Goal: Task Accomplishment & Management: Manage account settings

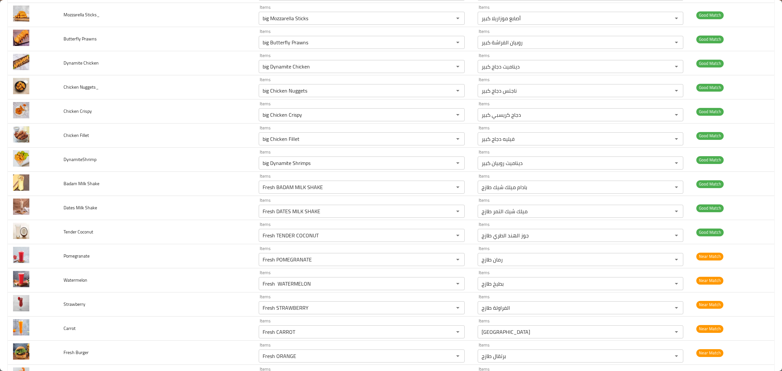
scroll to position [489, 0]
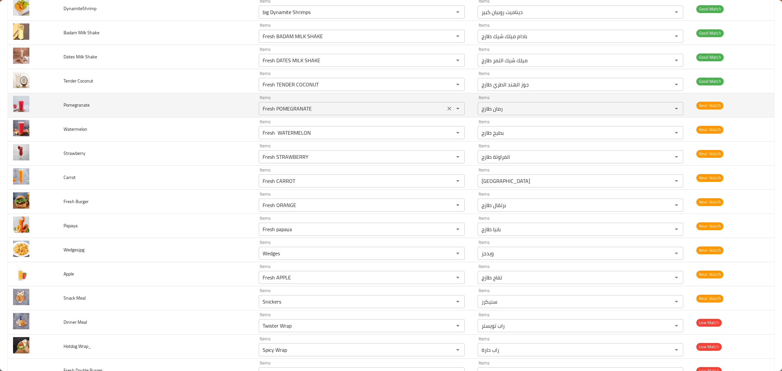
click at [343, 112] on input "Fresh POMEGRANATE" at bounding box center [352, 108] width 183 height 9
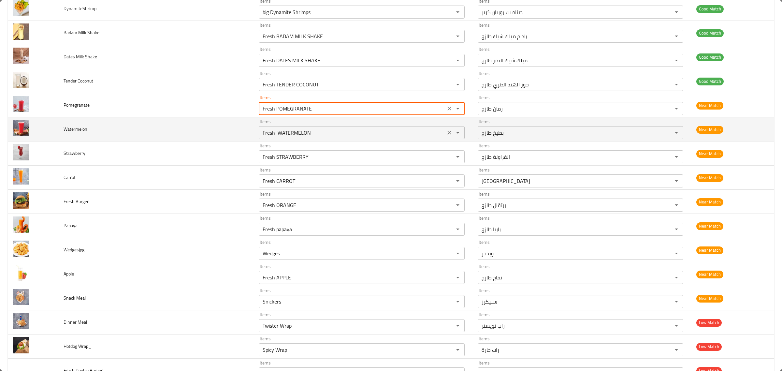
click at [349, 135] on input "Fresh WATERMELON" at bounding box center [352, 132] width 183 height 9
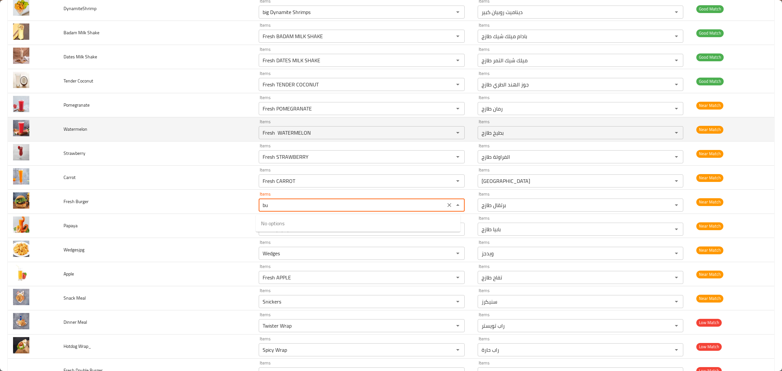
type Burger "b"
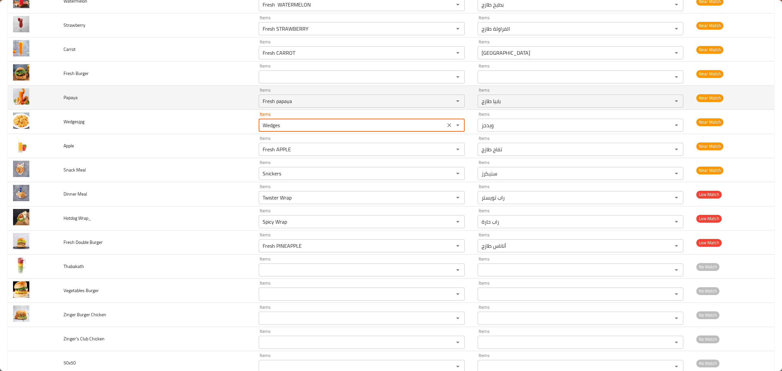
scroll to position [618, 0]
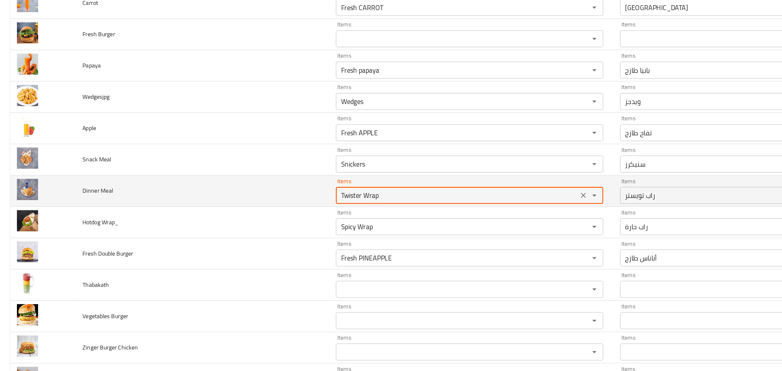
click at [312, 198] on Meal "Twister Wrap" at bounding box center [352, 196] width 183 height 9
type Meal "d"
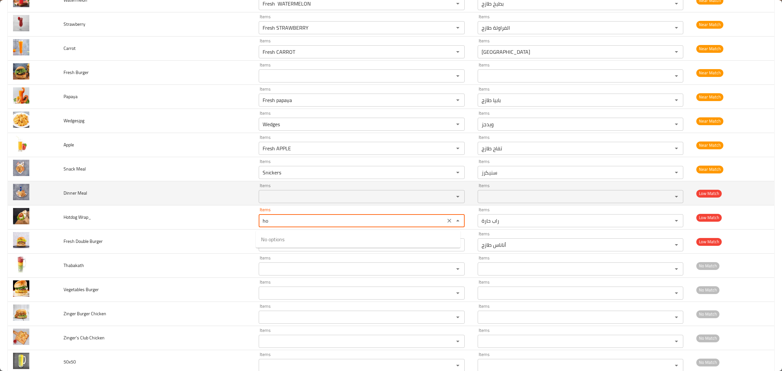
type Wrap_ "h"
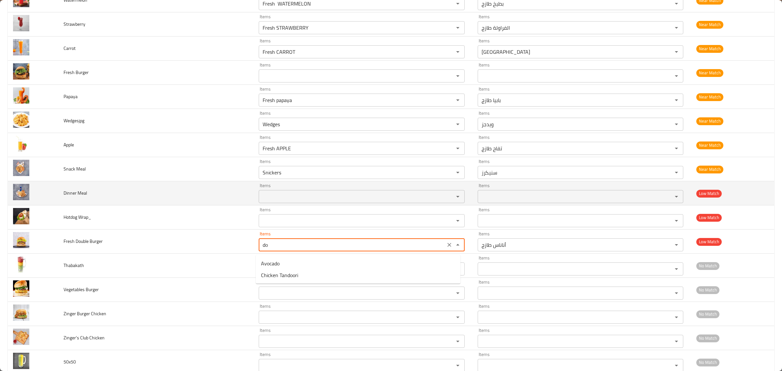
type Burger "d"
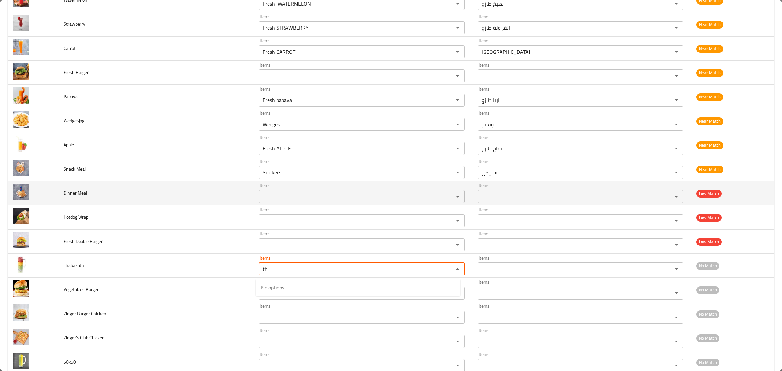
type input "t"
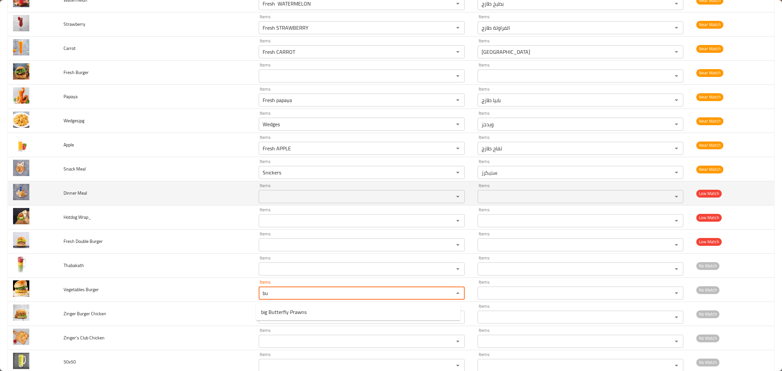
type Burger "b"
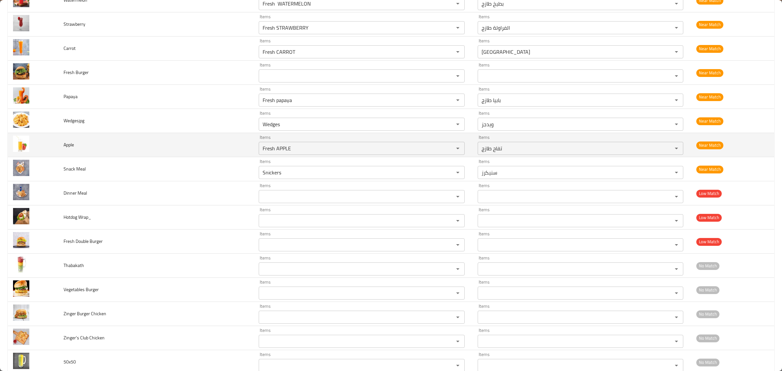
click at [205, 142] on td "Apple" at bounding box center [155, 145] width 195 height 24
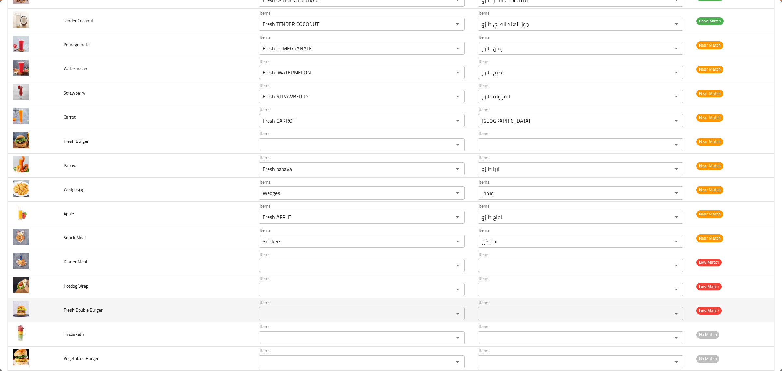
scroll to position [679, 0]
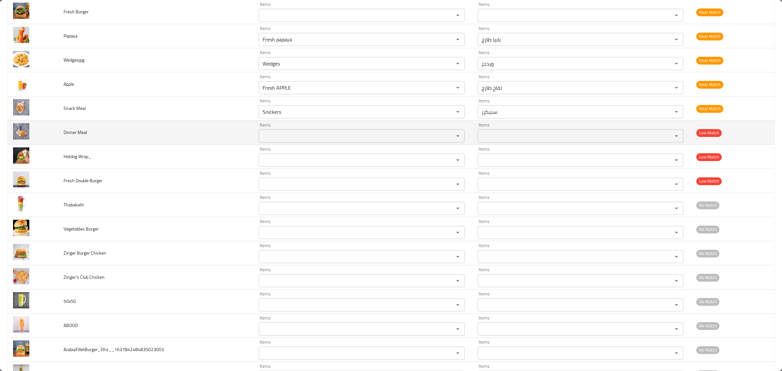
click at [64, 130] on span "Dinner Meal" at bounding box center [75, 132] width 23 height 8
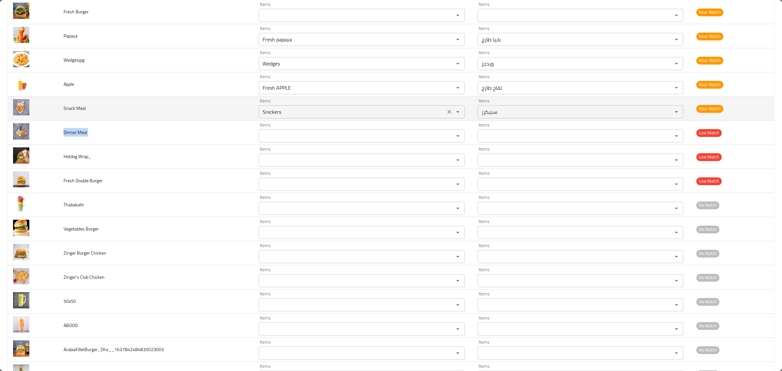
click at [446, 112] on icon "Clear" at bounding box center [449, 112] width 7 height 7
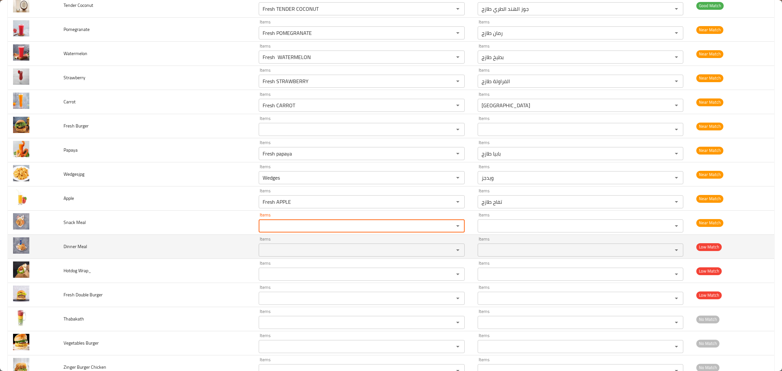
scroll to position [557, 0]
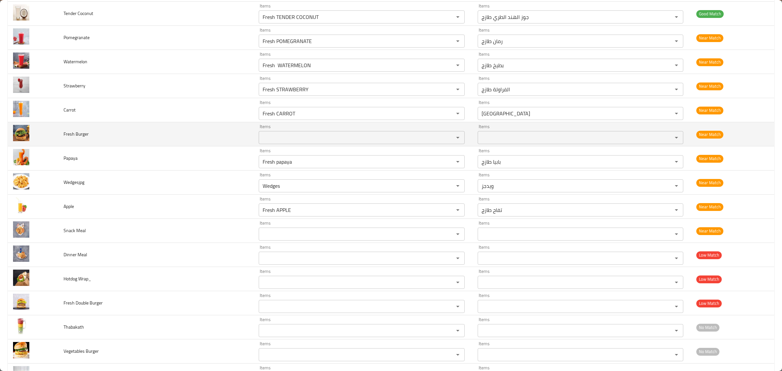
click at [74, 141] on td "Fresh Burger" at bounding box center [155, 134] width 195 height 24
copy span "Fresh Burger"
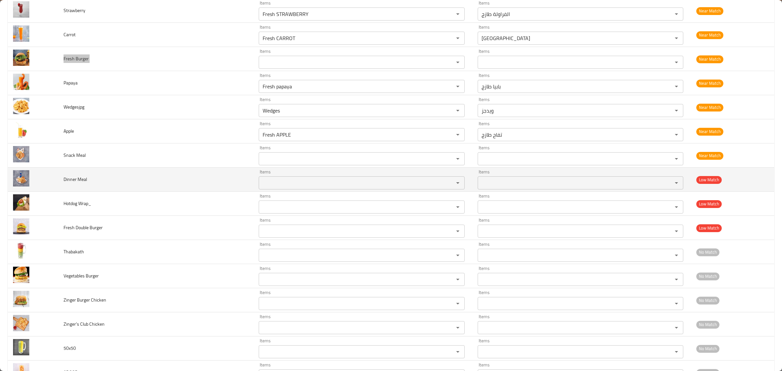
scroll to position [638, 0]
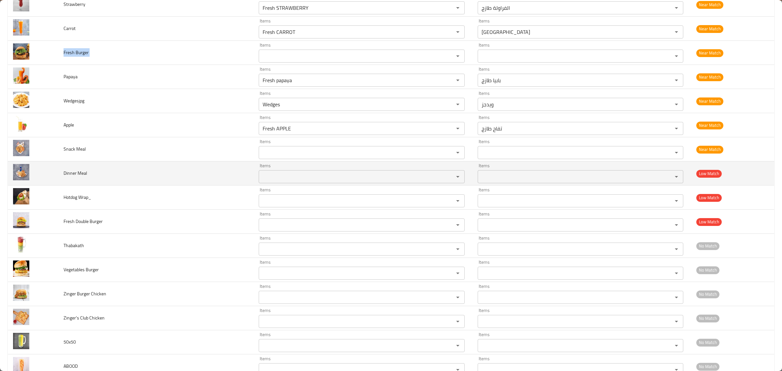
click at [80, 175] on span "Dinner Meal" at bounding box center [75, 173] width 23 height 8
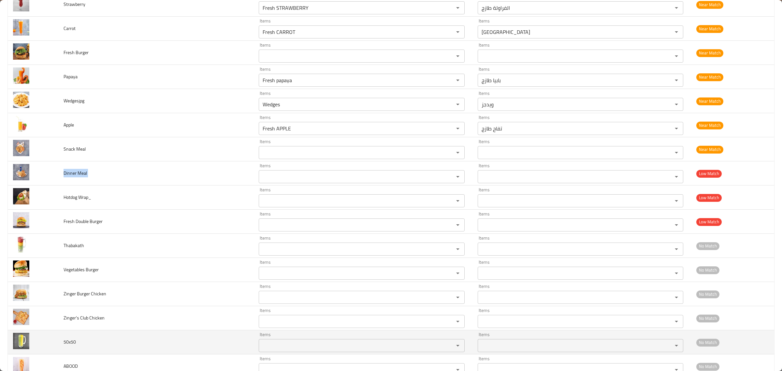
copy span "Dinner Meal"
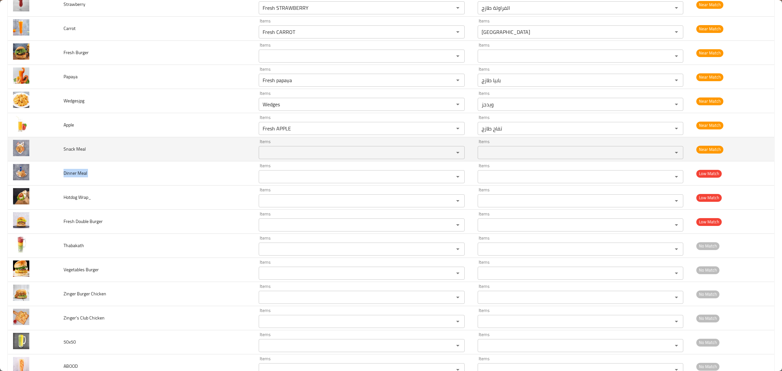
click at [70, 152] on span "Snack Meal" at bounding box center [75, 149] width 22 height 8
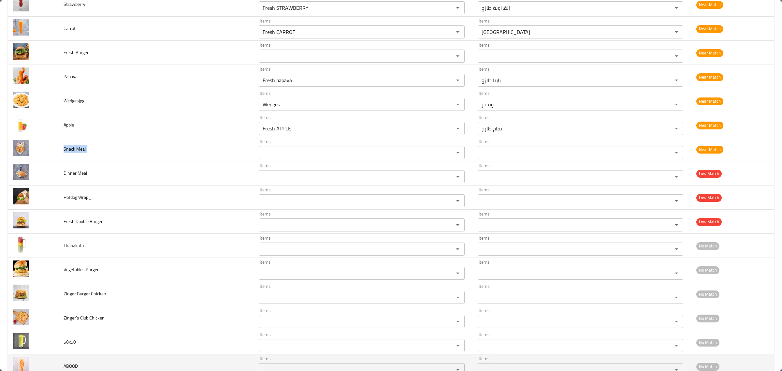
copy span "Snack Meal"
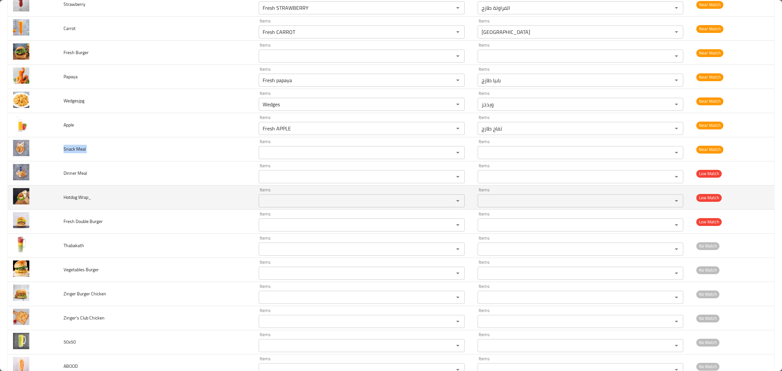
click at [301, 198] on div "Items" at bounding box center [362, 200] width 206 height 13
click at [85, 207] on td "Hotdog Wrap_" at bounding box center [155, 198] width 195 height 24
click at [84, 205] on td "Hotdog Wrap_" at bounding box center [155, 198] width 195 height 24
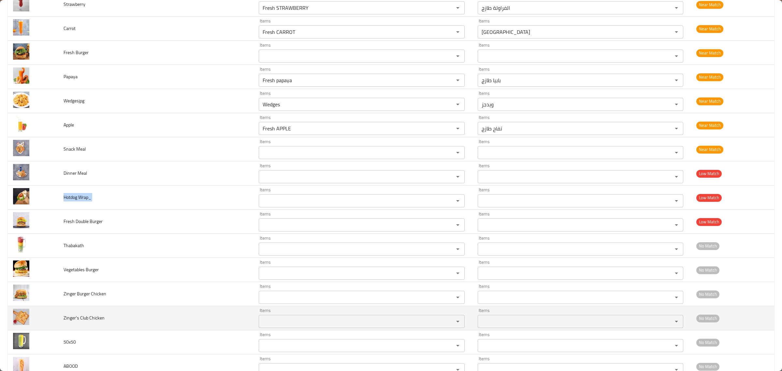
copy span "Hotdog Wrap_"
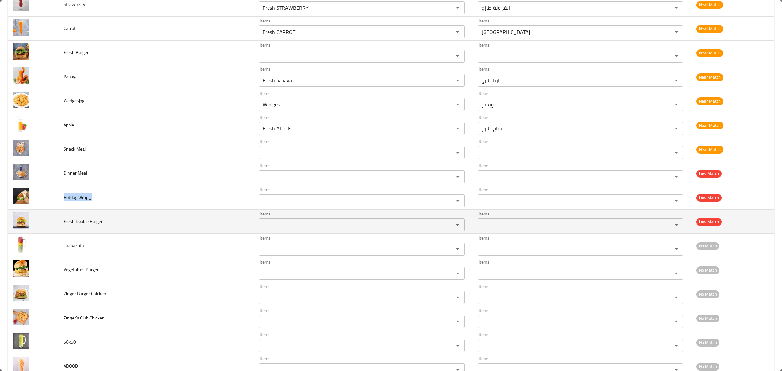
click at [281, 222] on Burger "Items" at bounding box center [352, 224] width 183 height 9
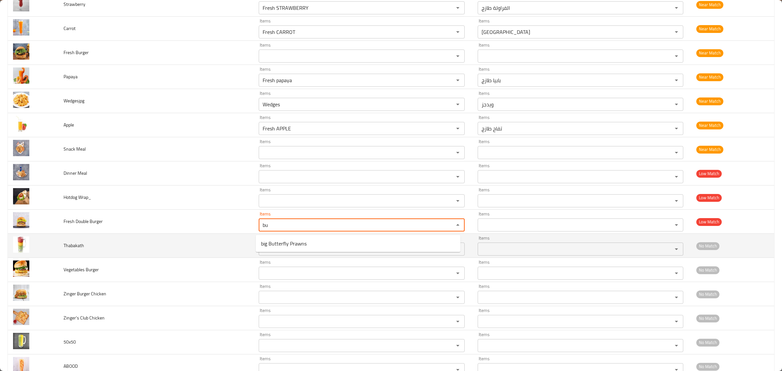
type Burger "bu"
click at [138, 241] on td "Thabakath" at bounding box center [155, 246] width 195 height 24
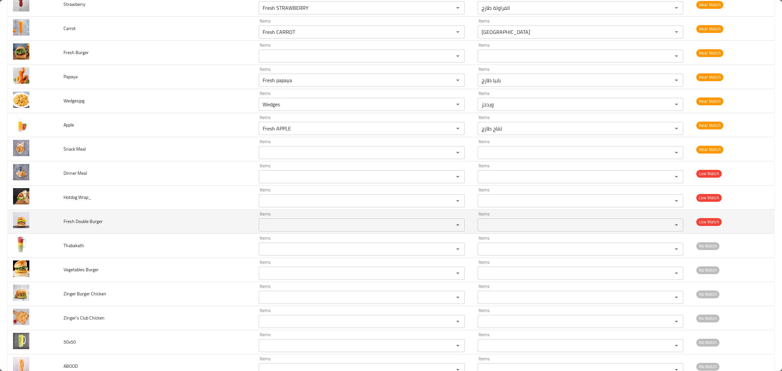
click at [62, 222] on td "Fresh Double Burger" at bounding box center [155, 222] width 195 height 24
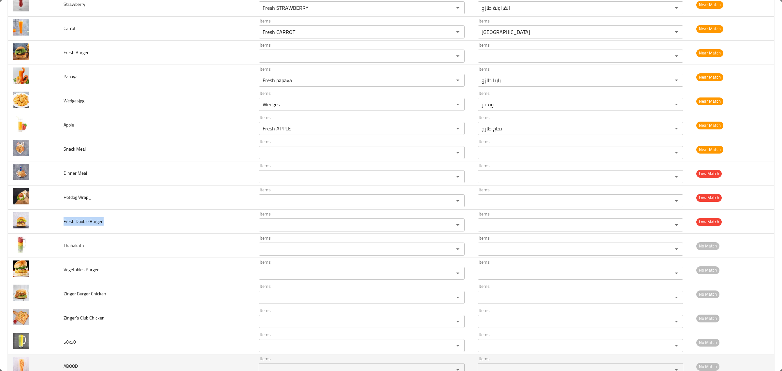
copy span "Fresh Double Burger"
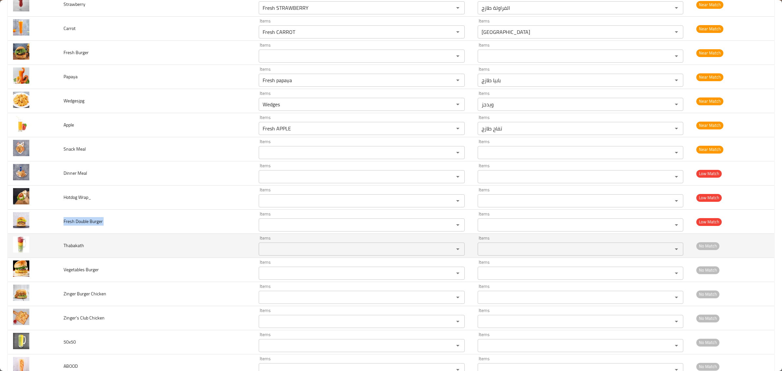
click at [85, 252] on td "Thabakath" at bounding box center [155, 246] width 195 height 24
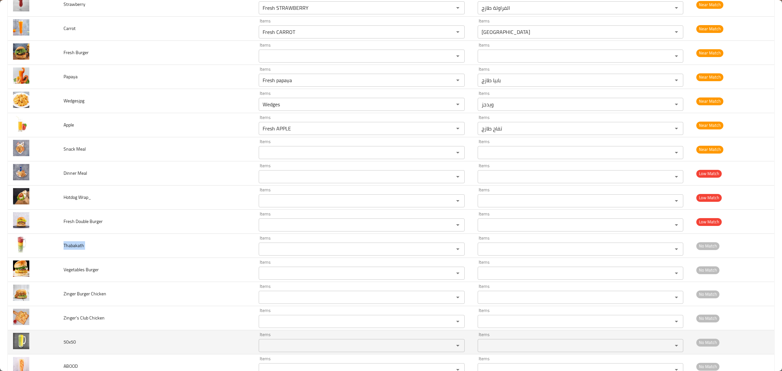
copy span "Thabakath"
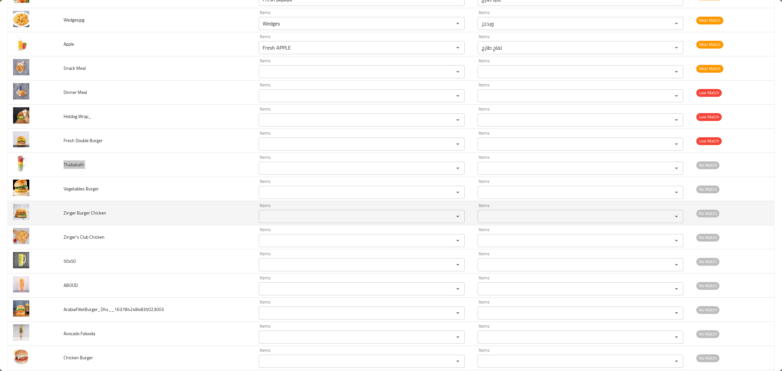
scroll to position [720, 0]
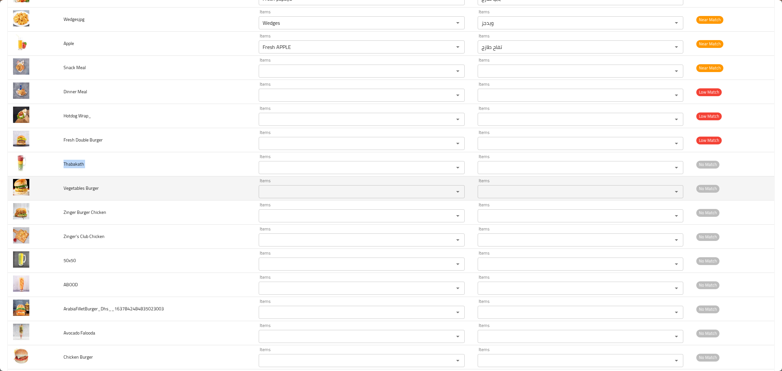
click at [72, 192] on span "Vegetables Burger" at bounding box center [81, 188] width 35 height 8
click at [99, 187] on td "Vegetables Burger" at bounding box center [155, 188] width 195 height 24
click at [93, 188] on span "Vegetables Burger" at bounding box center [81, 188] width 35 height 8
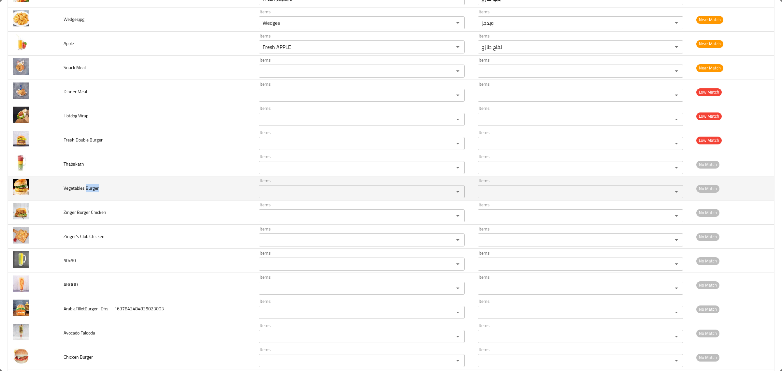
click at [93, 188] on span "Vegetables Burger" at bounding box center [81, 188] width 35 height 8
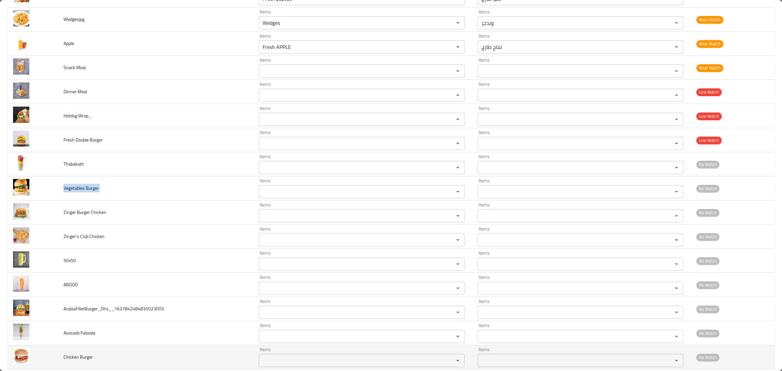
copy span "Vegetables Burger"
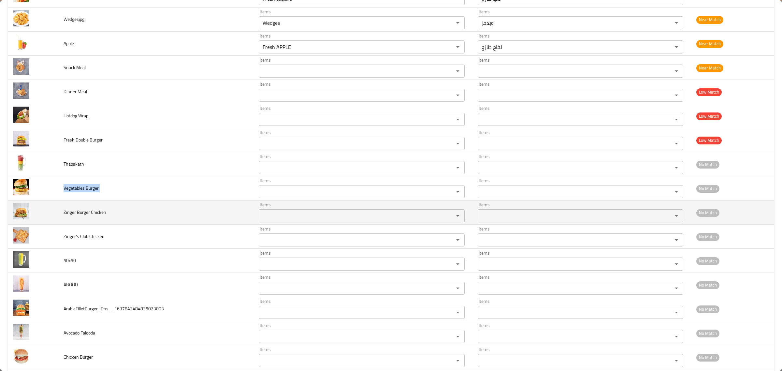
click at [66, 220] on td "Zinger Burger Chicken" at bounding box center [155, 213] width 195 height 24
click at [67, 220] on td "Zinger Burger Chicken" at bounding box center [155, 213] width 195 height 24
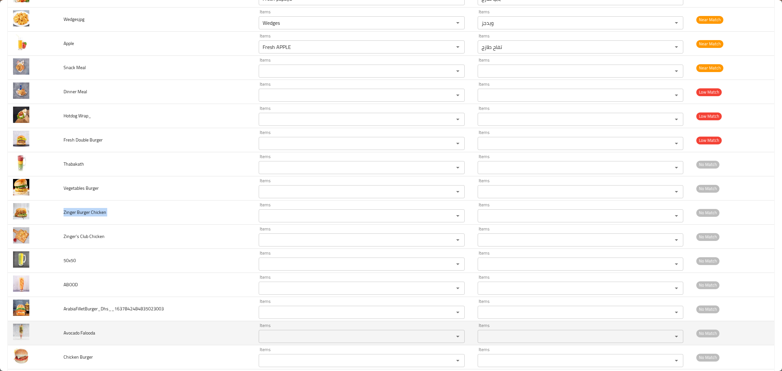
copy span "Zinger Burger Chicken"
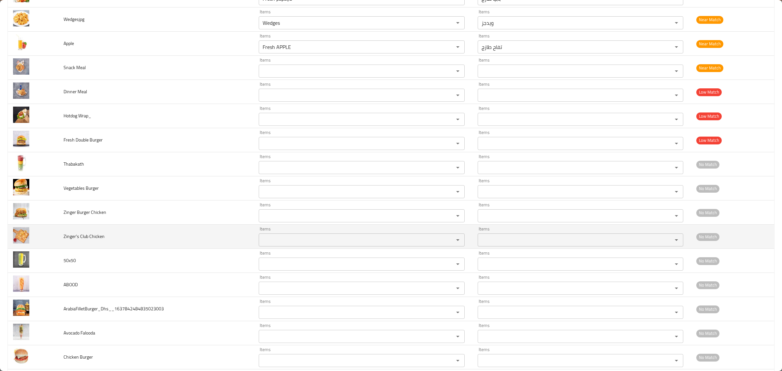
click at [66, 241] on span "Zinger's Club Chicken" at bounding box center [84, 236] width 41 height 8
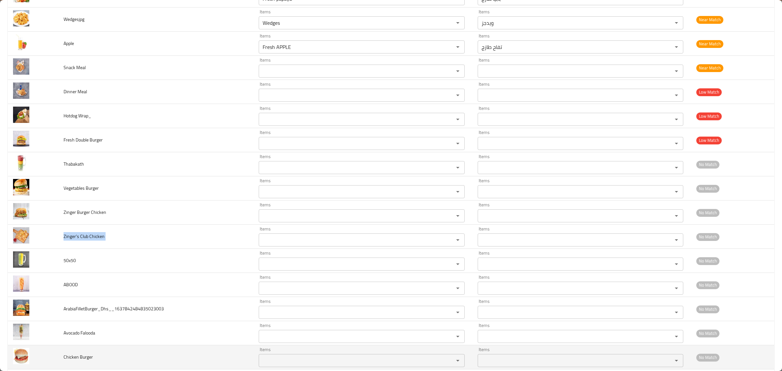
copy span "Zinger's Club Chicken"
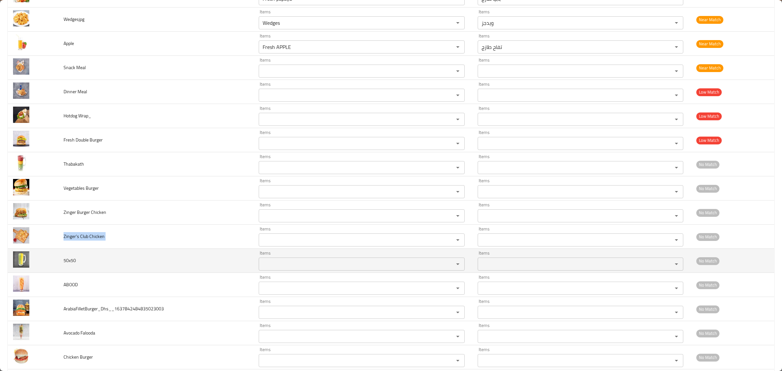
click at [68, 261] on span "50x50" at bounding box center [70, 260] width 12 height 8
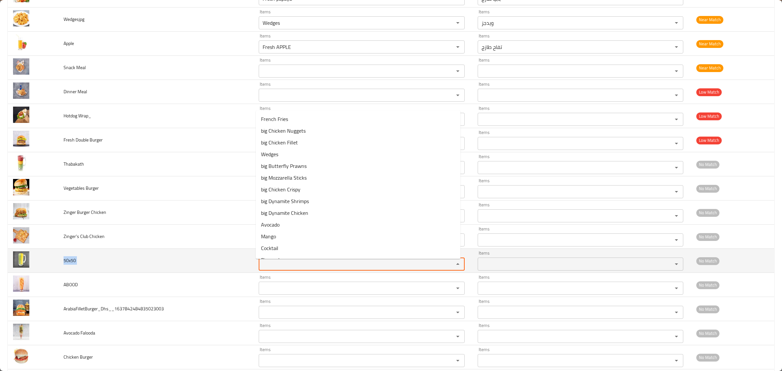
click at [292, 265] on input "Items" at bounding box center [352, 264] width 183 height 9
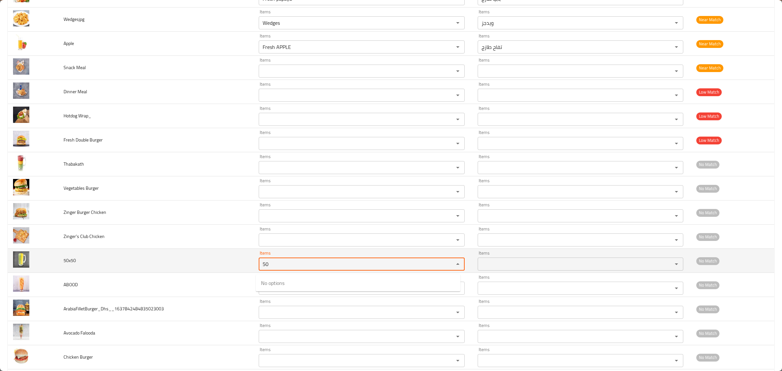
type input "50"
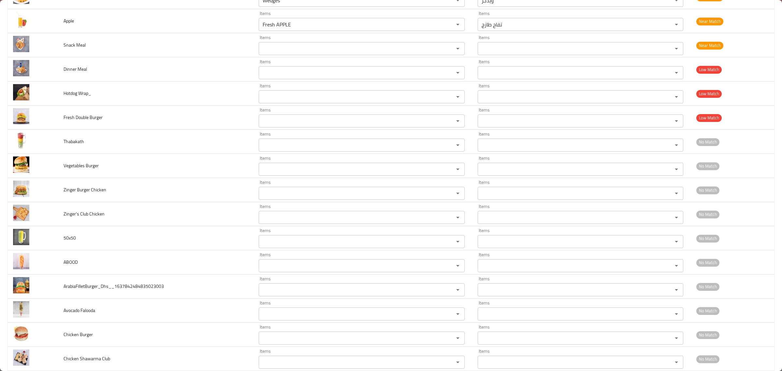
scroll to position [760, 0]
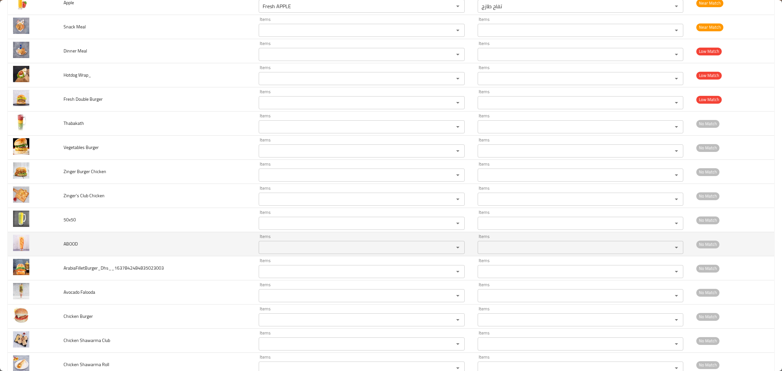
click at [293, 249] on input "Items" at bounding box center [352, 247] width 183 height 9
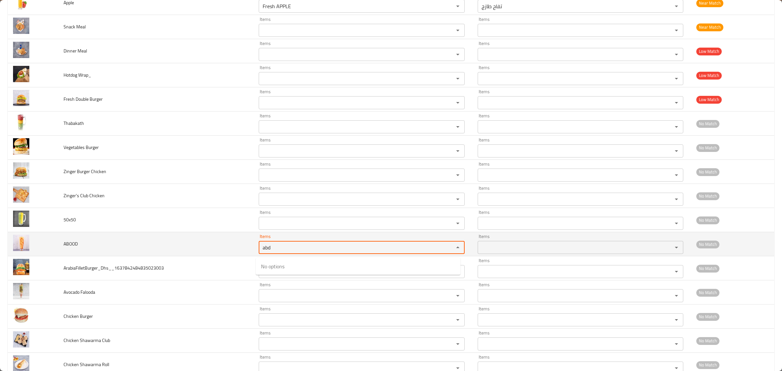
type input "abd"
click at [66, 246] on span "ABOOD" at bounding box center [71, 244] width 14 height 8
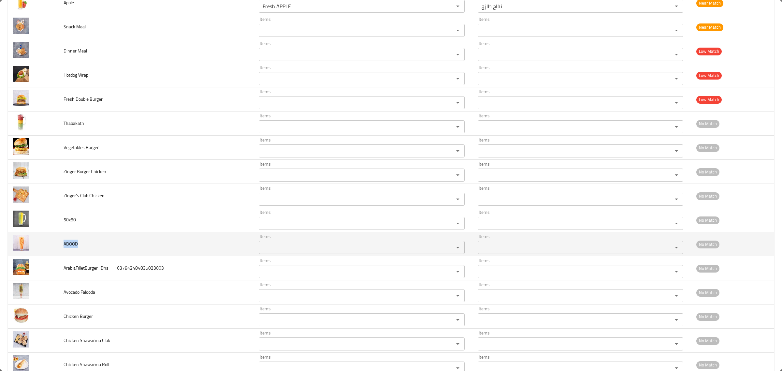
click at [66, 246] on span "ABOOD" at bounding box center [71, 244] width 14 height 8
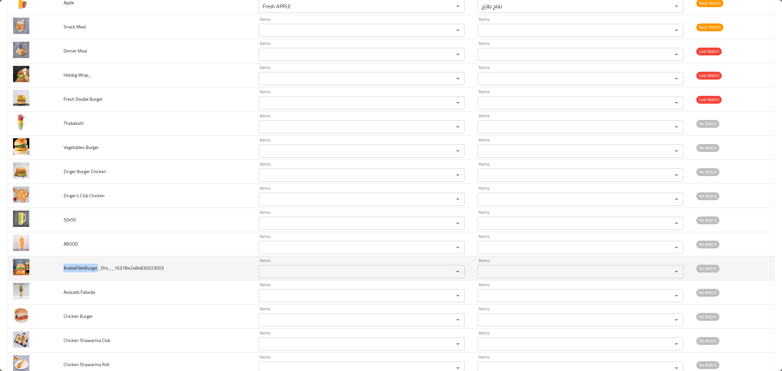
drag, startPoint x: 97, startPoint y: 270, endPoint x: 58, endPoint y: 273, distance: 39.6
click at [58, 273] on td "ArabiaFilletBurger_Dhs__1637842484835023003" at bounding box center [155, 268] width 195 height 24
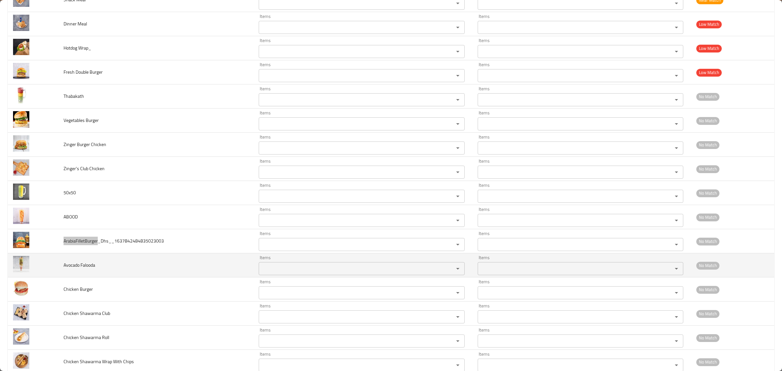
scroll to position [801, 0]
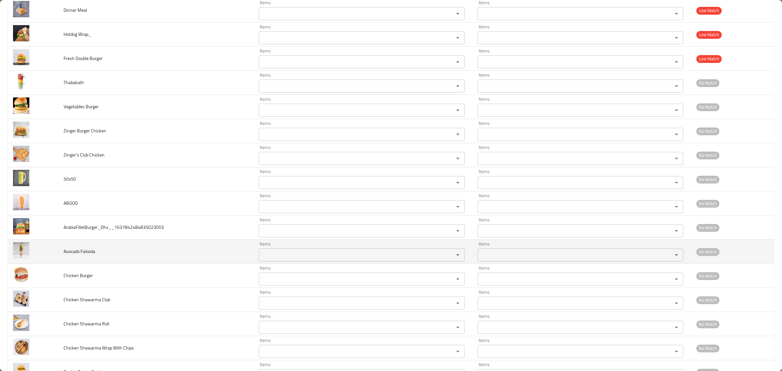
click at [81, 250] on td "Avocado Falooda" at bounding box center [155, 252] width 195 height 24
click at [81, 250] on span "Avocado Falooda" at bounding box center [80, 251] width 32 height 8
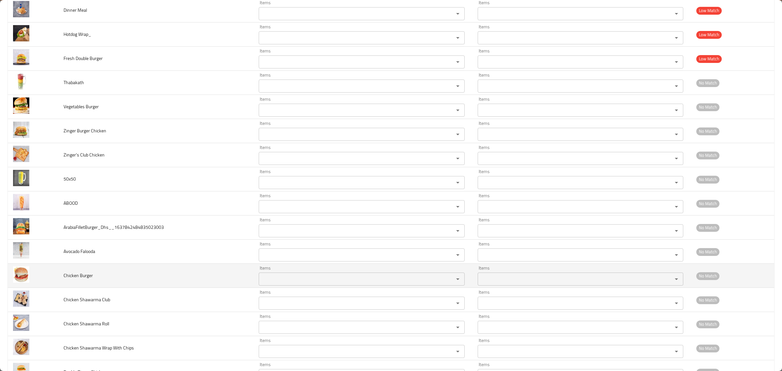
click at [69, 280] on span "Chicken Burger" at bounding box center [78, 275] width 29 height 8
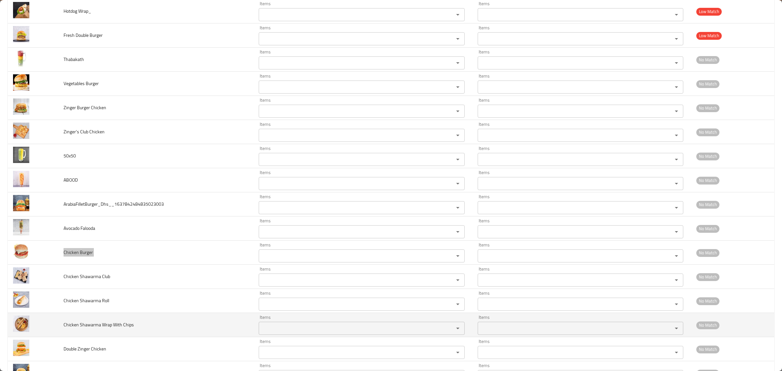
scroll to position [883, 0]
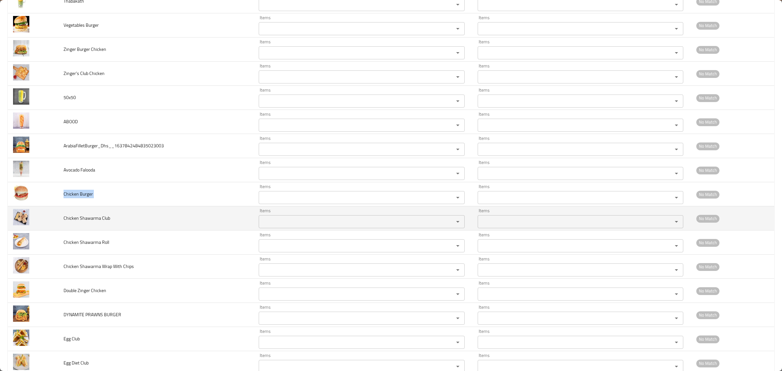
click at [93, 228] on td "Chicken Shawarma Club" at bounding box center [155, 218] width 195 height 24
click at [94, 225] on td "Chicken Shawarma Club" at bounding box center [155, 218] width 195 height 24
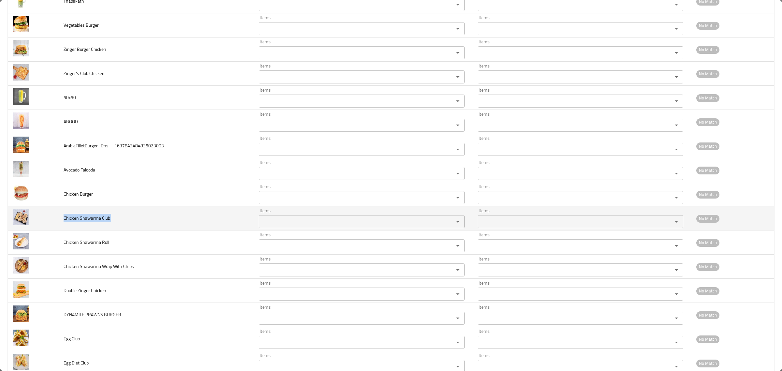
click at [308, 223] on Club "Items" at bounding box center [352, 221] width 183 height 9
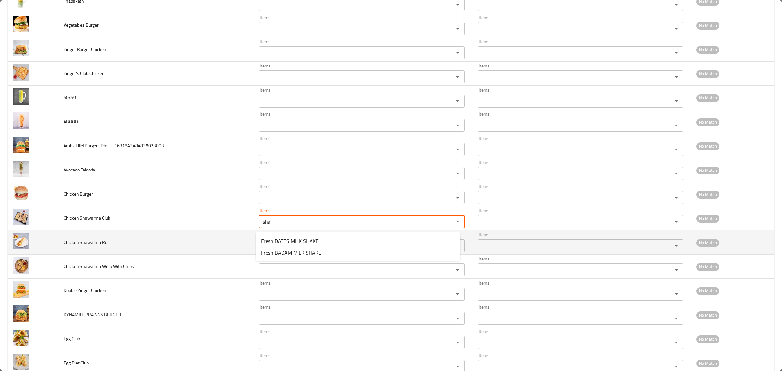
type Club "sha"
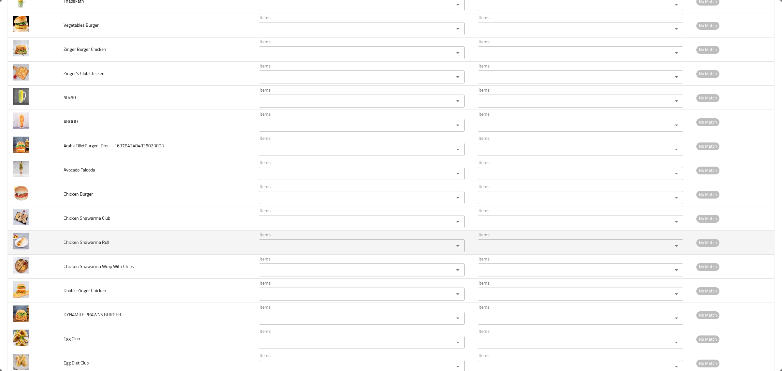
click at [209, 238] on td "Chicken Shawarma Roll" at bounding box center [155, 243] width 195 height 24
click at [79, 246] on span "Chicken Shawarma Roll" at bounding box center [87, 242] width 46 height 8
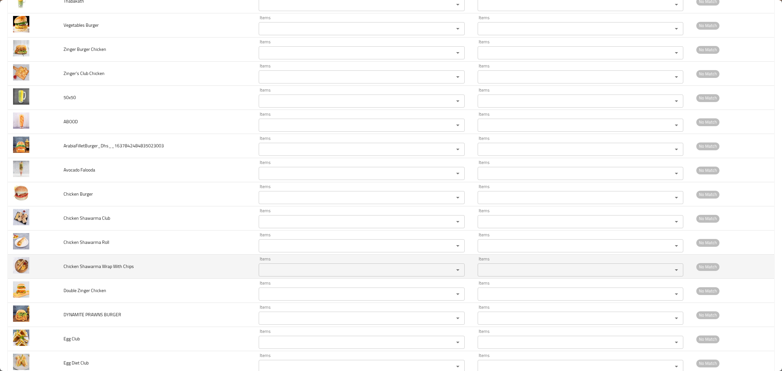
click at [110, 263] on td "Chicken Shawarma Wrap With Chips" at bounding box center [155, 267] width 195 height 24
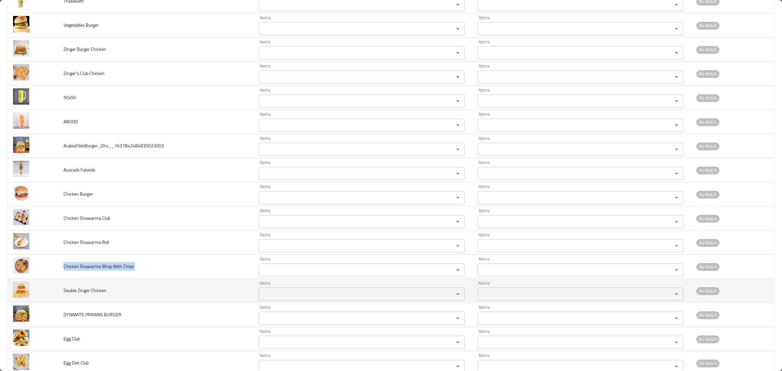
click at [87, 290] on span "Double Zinger Chicken" at bounding box center [85, 290] width 43 height 8
click at [93, 291] on span "Double Zinger Chicken" at bounding box center [85, 290] width 43 height 8
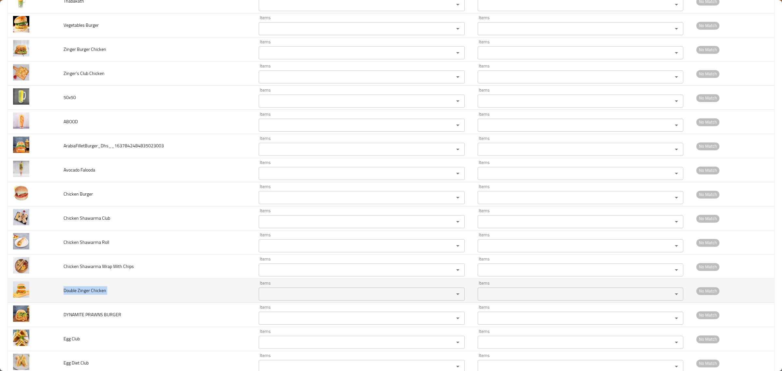
click at [93, 291] on span "Double Zinger Chicken" at bounding box center [85, 290] width 43 height 8
click at [93, 294] on span "Double Zinger Chicken" at bounding box center [85, 290] width 43 height 8
click at [78, 295] on span "Double Zinger Chicken" at bounding box center [85, 290] width 43 height 8
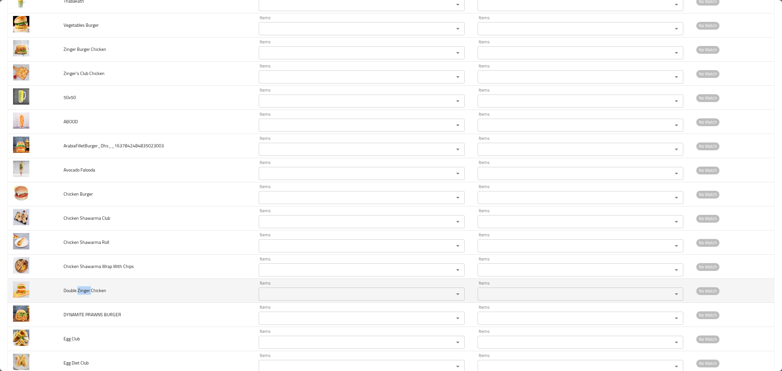
click at [78, 295] on span "Double Zinger Chicken" at bounding box center [85, 290] width 43 height 8
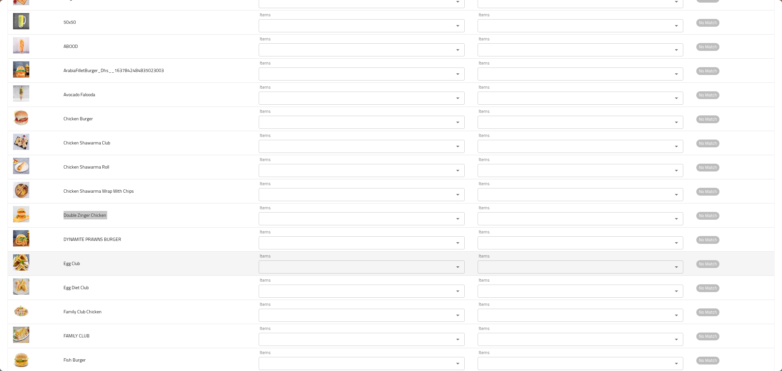
scroll to position [964, 0]
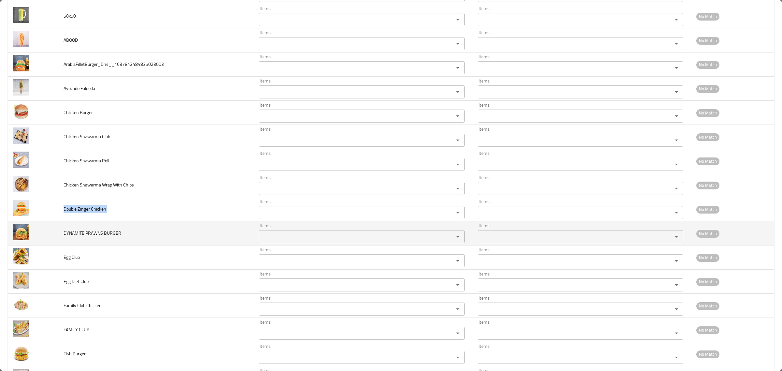
click at [97, 237] on span "DYNAMITE PRAWNS BURGER" at bounding box center [93, 233] width 58 height 8
click at [97, 232] on span "DYNAMITE PRAWNS BURGER" at bounding box center [93, 233] width 58 height 8
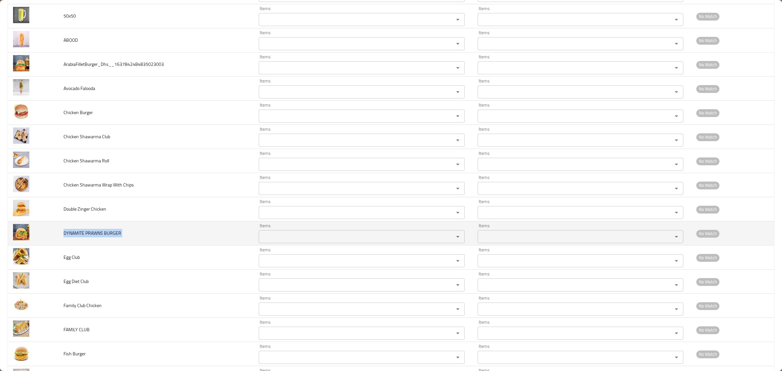
click at [97, 232] on span "DYNAMITE PRAWNS BURGER" at bounding box center [93, 233] width 58 height 8
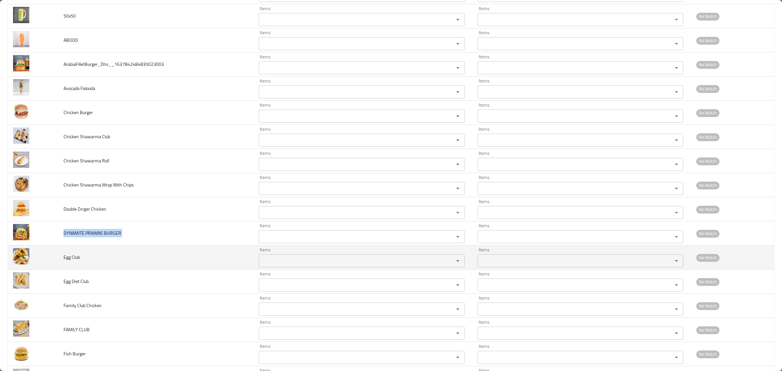
click at [69, 261] on span "Egg Club" at bounding box center [72, 257] width 16 height 8
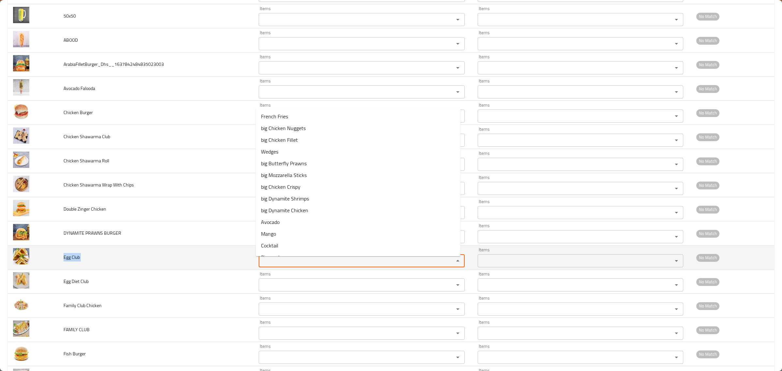
click at [270, 263] on Club "Items" at bounding box center [352, 260] width 183 height 9
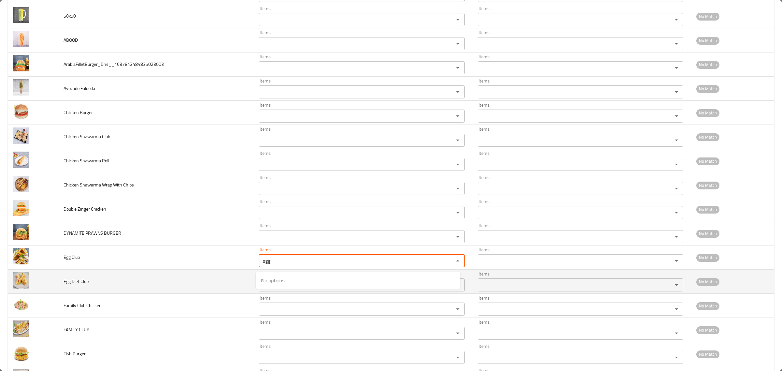
type Club "egg"
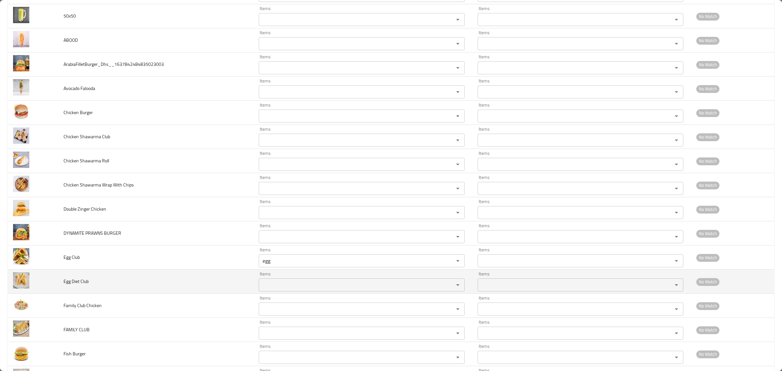
click at [196, 275] on td "Egg Diet Club" at bounding box center [155, 282] width 195 height 24
click at [82, 285] on span "Egg Diet Club" at bounding box center [76, 281] width 25 height 8
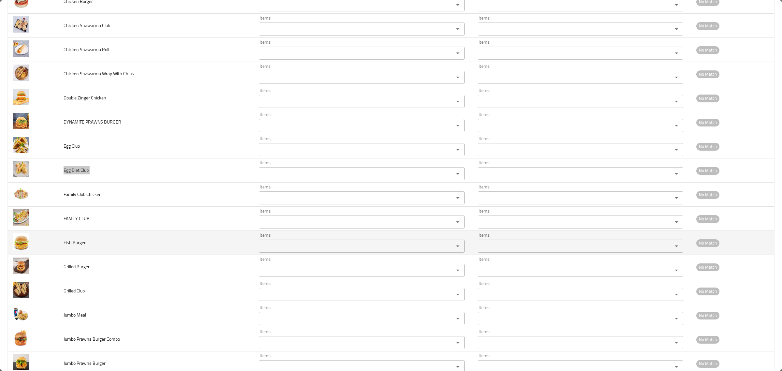
scroll to position [1086, 0]
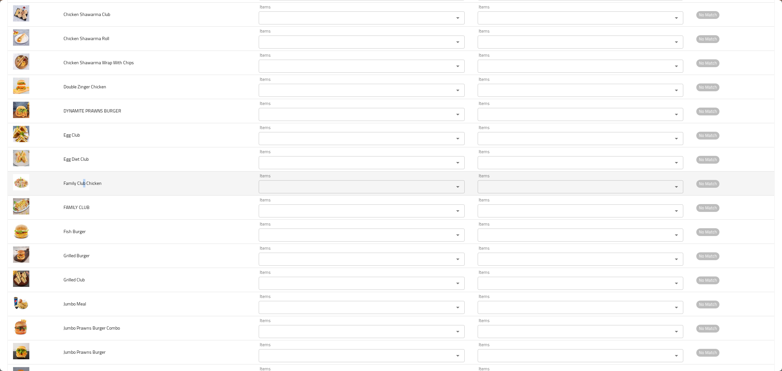
click at [84, 187] on span "Family Club Chicken" at bounding box center [83, 183] width 38 height 8
click at [83, 187] on span "Family Club Chicken" at bounding box center [83, 183] width 38 height 8
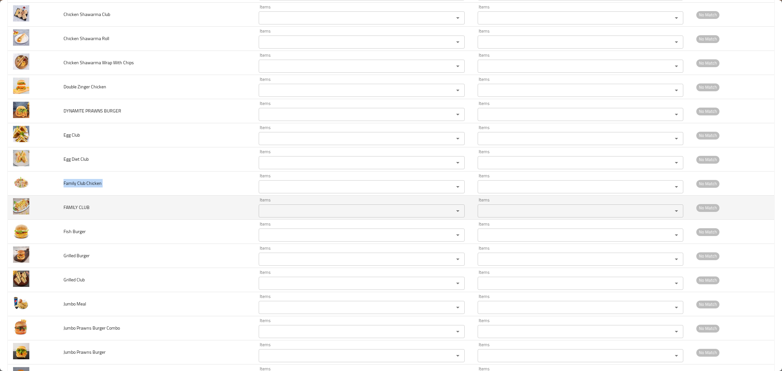
click at [81, 208] on span "FAMILY CLUB" at bounding box center [77, 207] width 26 height 8
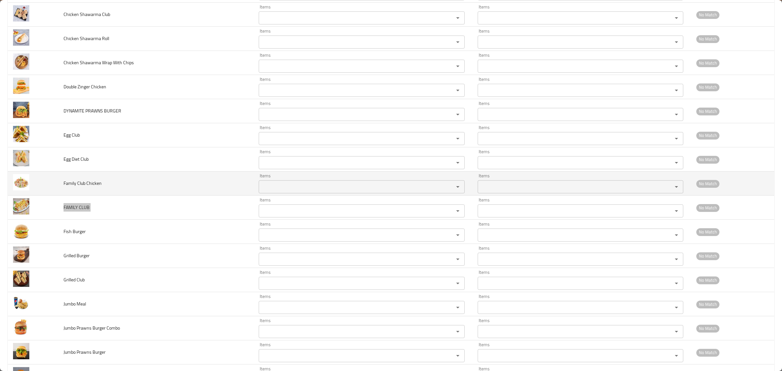
scroll to position [1127, 0]
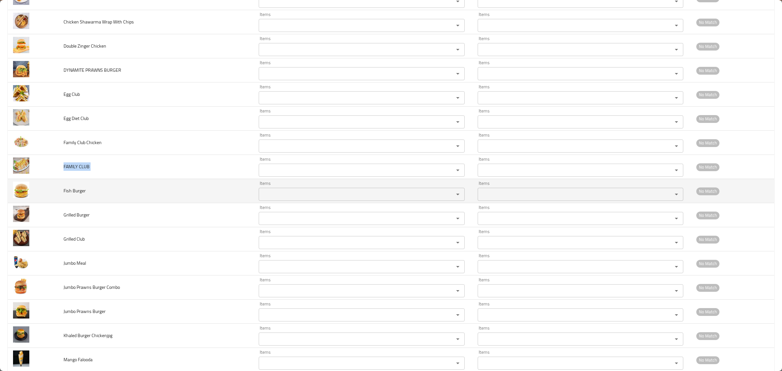
click at [81, 193] on span "Fish Burger" at bounding box center [75, 190] width 22 height 8
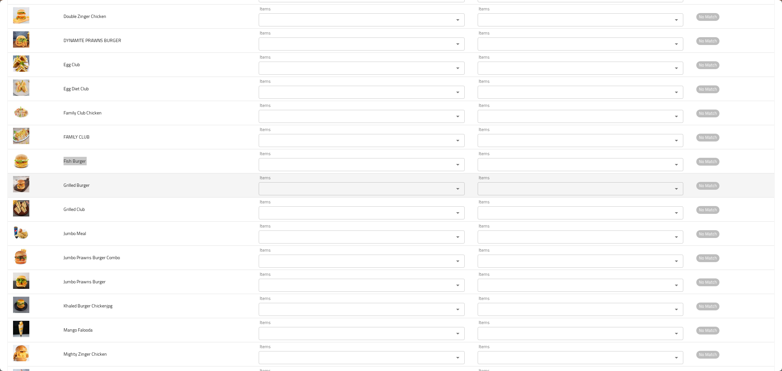
scroll to position [1168, 0]
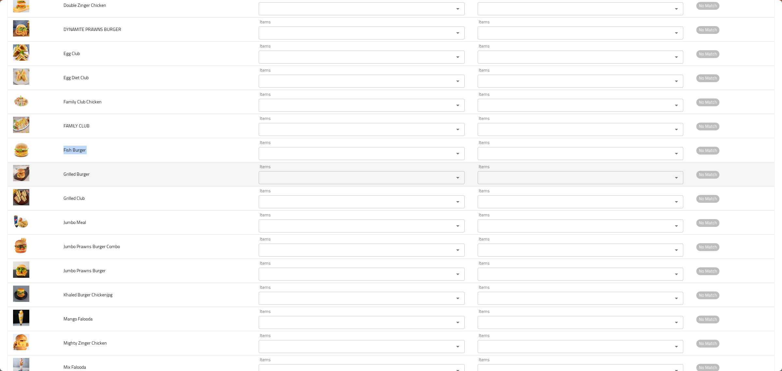
click at [73, 178] on span "Grilled Burger" at bounding box center [77, 174] width 26 height 8
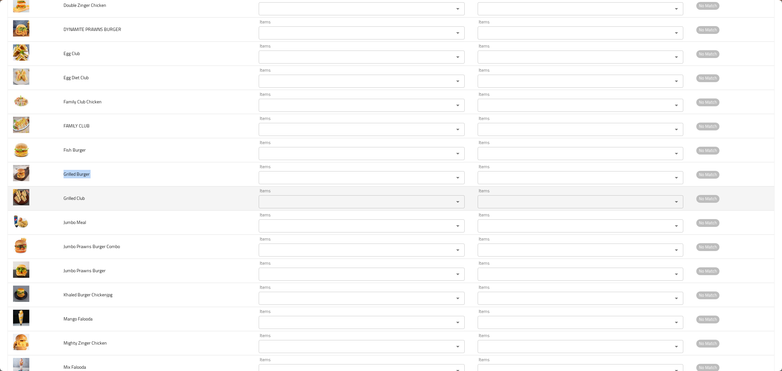
click at [68, 195] on td "Grilled Club" at bounding box center [155, 198] width 195 height 24
click at [68, 200] on span "Grilled Club" at bounding box center [74, 198] width 21 height 8
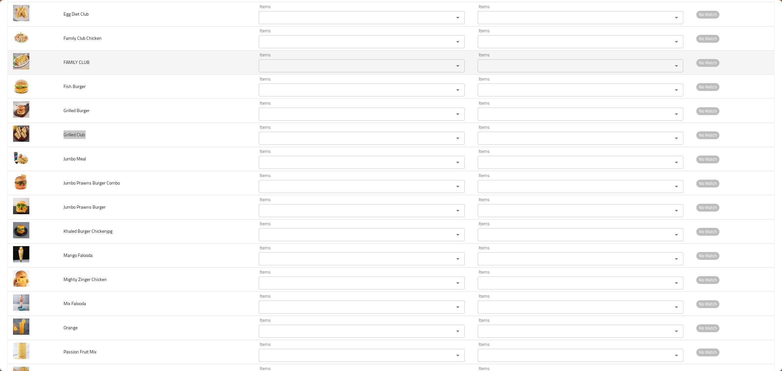
scroll to position [1249, 0]
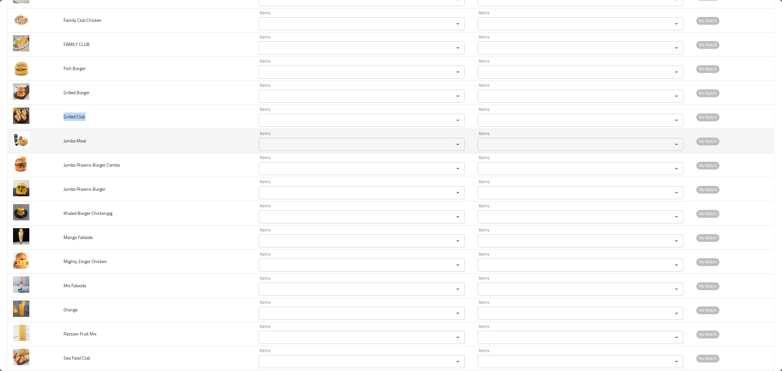
click at [74, 142] on span "Jumbo Meal" at bounding box center [75, 141] width 22 height 8
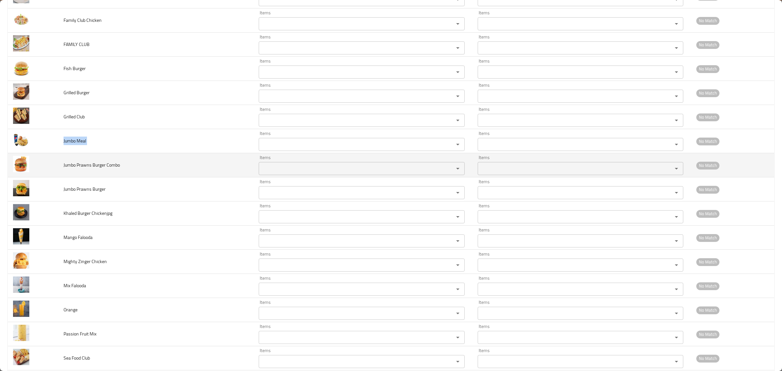
click at [90, 168] on span "Jumbo Prawns Burger Combo" at bounding box center [92, 165] width 56 height 8
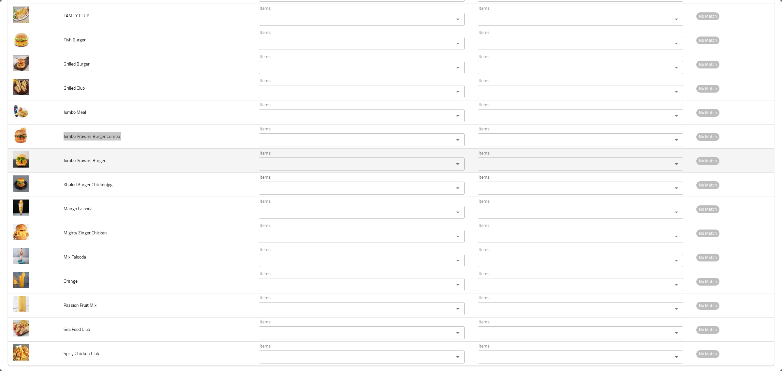
scroll to position [1290, 0]
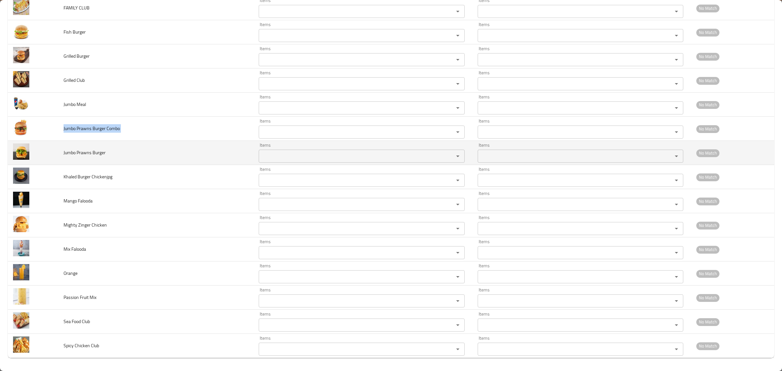
click at [58, 141] on td "Jumbo Prawns Burger" at bounding box center [155, 153] width 195 height 24
click at [69, 156] on span "Jumbo Prawns Burger" at bounding box center [85, 152] width 42 height 8
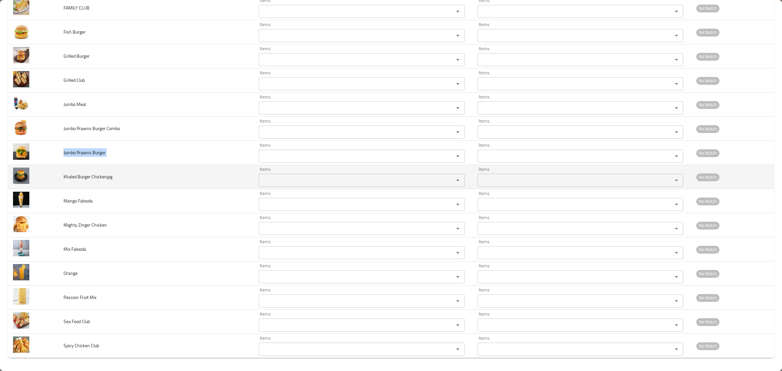
click at [90, 182] on td "Khaled Burger Chickenjpg" at bounding box center [155, 177] width 195 height 24
click at [90, 179] on span "Khaled Burger Chickenjpg" at bounding box center [88, 176] width 49 height 8
click at [91, 179] on span "Khaled Burger Chickenjpg" at bounding box center [88, 176] width 49 height 8
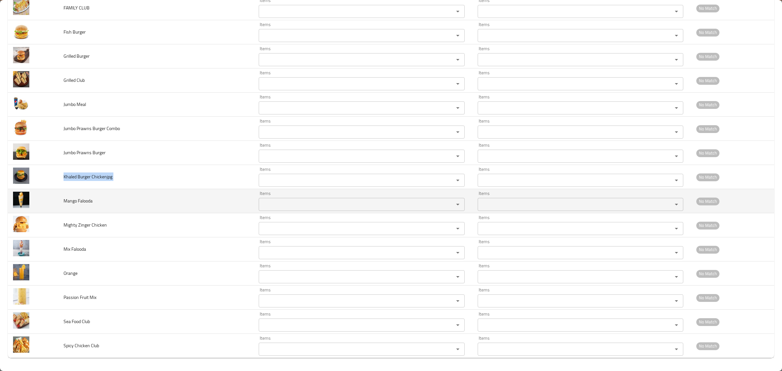
click at [83, 204] on span "Mango Falooda" at bounding box center [78, 201] width 29 height 8
click at [324, 212] on td "Items Items" at bounding box center [363, 201] width 219 height 24
click at [326, 210] on div "Items" at bounding box center [362, 204] width 206 height 13
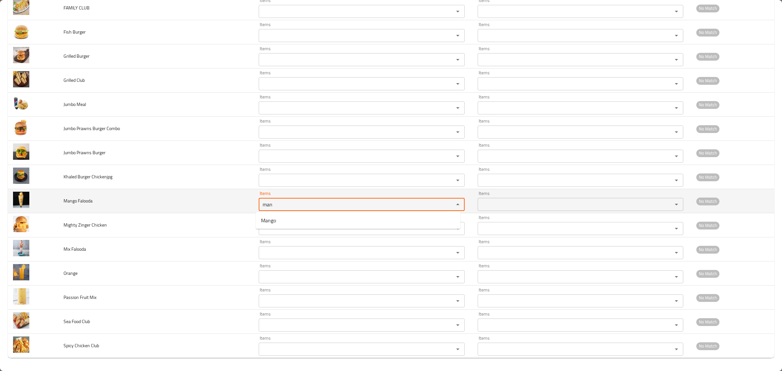
type Falooda "man"
click at [114, 211] on td "Mango Falooda" at bounding box center [155, 201] width 195 height 24
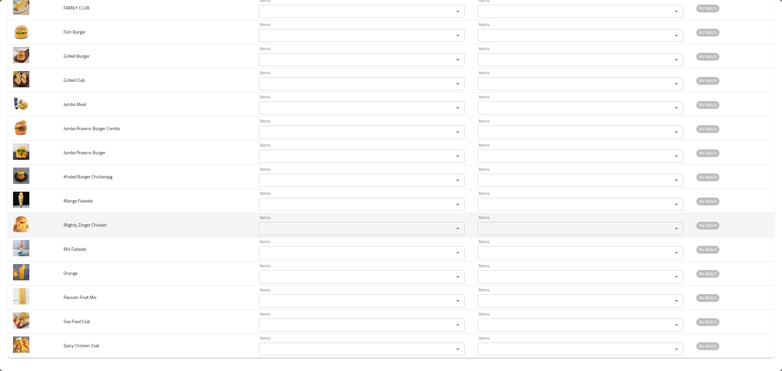
click at [82, 226] on span "Mighty Zinger Chicken" at bounding box center [85, 225] width 43 height 8
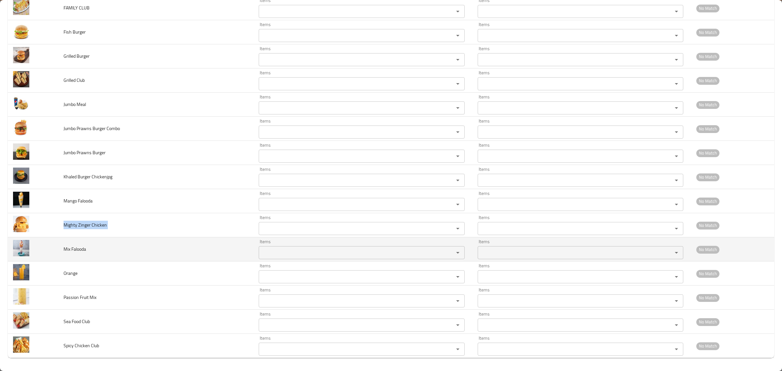
click at [71, 248] on span "Mix Falooda" at bounding box center [75, 249] width 22 height 8
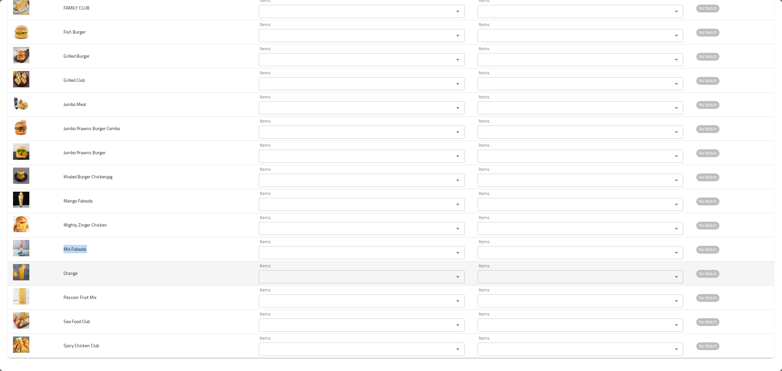
click at [72, 276] on span "Orange" at bounding box center [71, 273] width 14 height 8
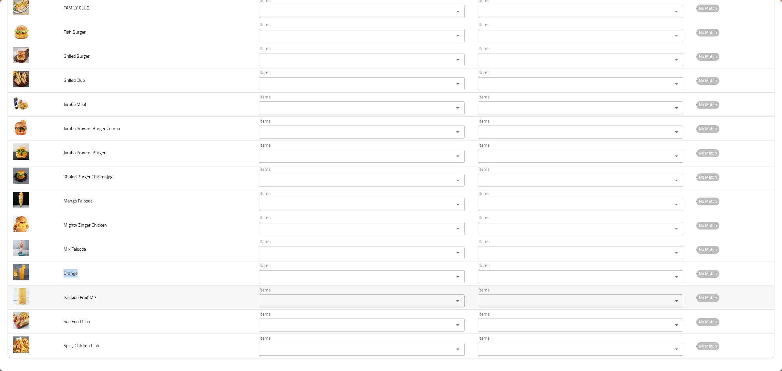
click at [81, 299] on span "Passion Fruit Mix" at bounding box center [80, 297] width 33 height 8
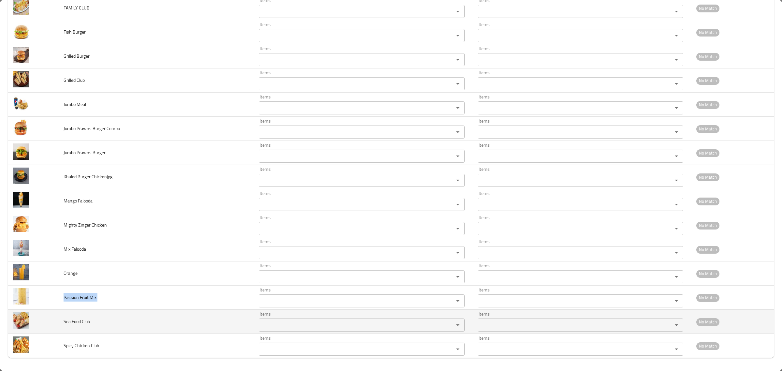
click at [69, 324] on span "Sea Food Club" at bounding box center [77, 321] width 26 height 8
click at [70, 324] on span "Sea Food Club" at bounding box center [77, 321] width 26 height 8
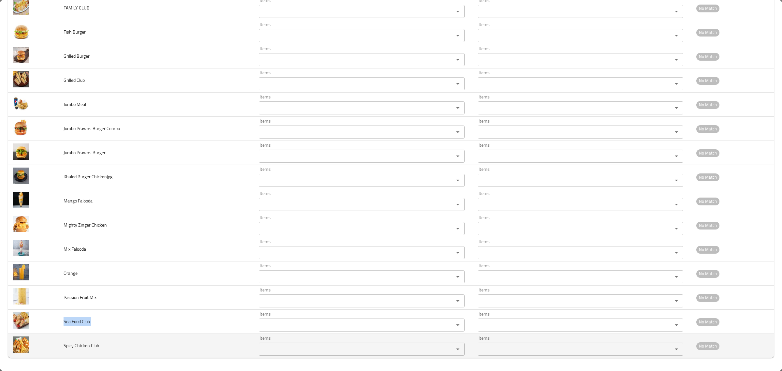
click at [75, 348] on span "Spicy Chicken Club" at bounding box center [82, 345] width 36 height 8
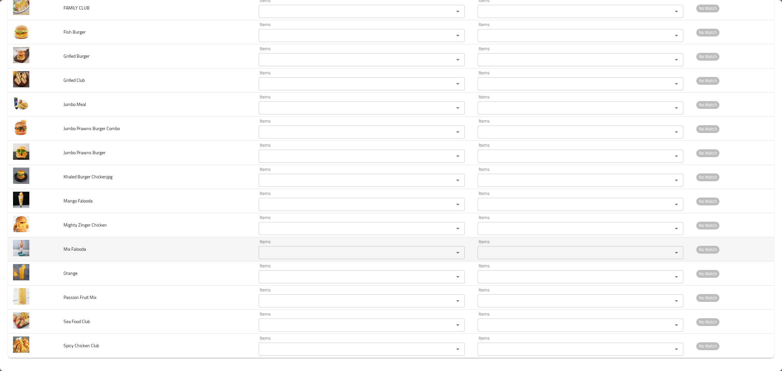
drag, startPoint x: 75, startPoint y: 348, endPoint x: 98, endPoint y: 255, distance: 95.7
click at [98, 255] on td "Mix Falooda" at bounding box center [155, 249] width 195 height 24
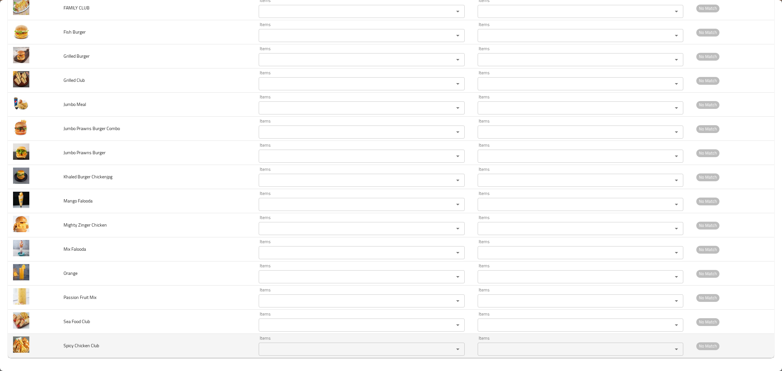
click at [95, 345] on span "Spicy Chicken Club" at bounding box center [82, 345] width 36 height 8
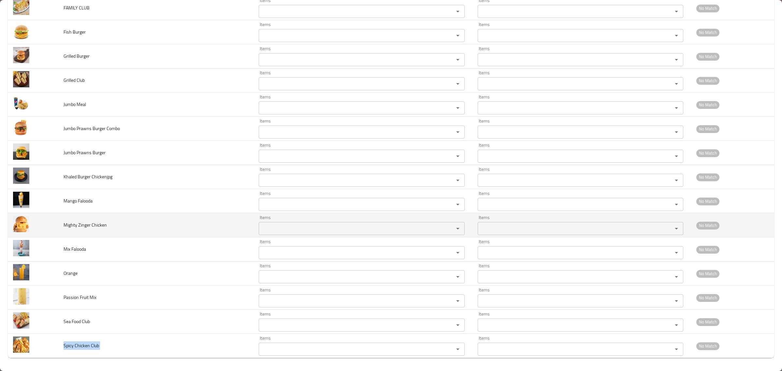
click at [118, 232] on td "Mighty Zinger Chicken" at bounding box center [155, 225] width 195 height 24
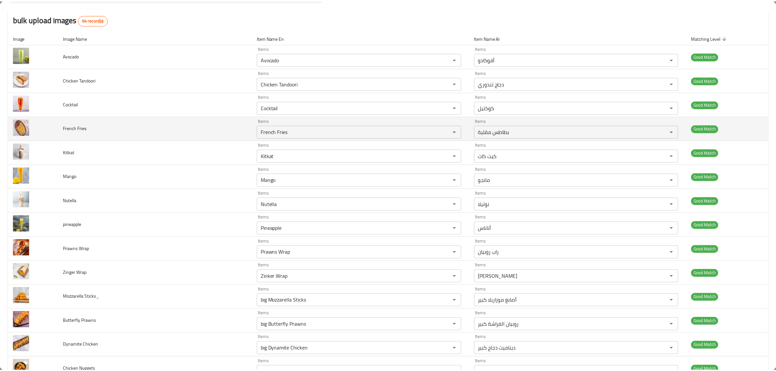
scroll to position [0, 0]
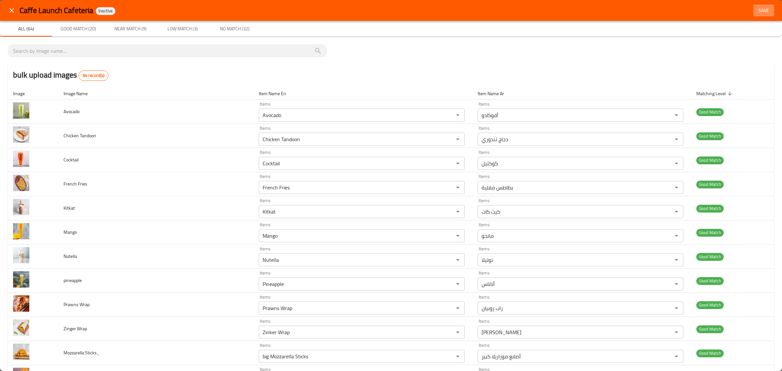
click at [754, 6] on button "Save" at bounding box center [764, 11] width 21 height 12
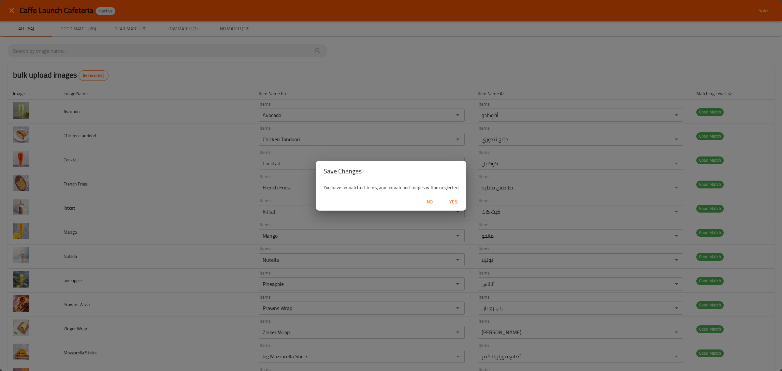
click at [448, 201] on span "Yes" at bounding box center [454, 202] width 16 height 8
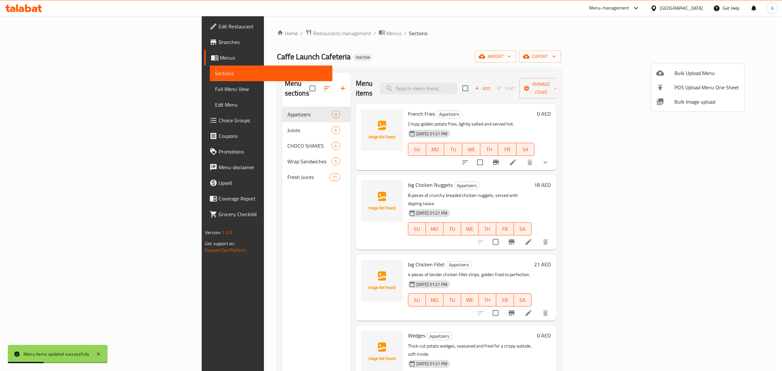
click at [188, 117] on div at bounding box center [391, 185] width 782 height 371
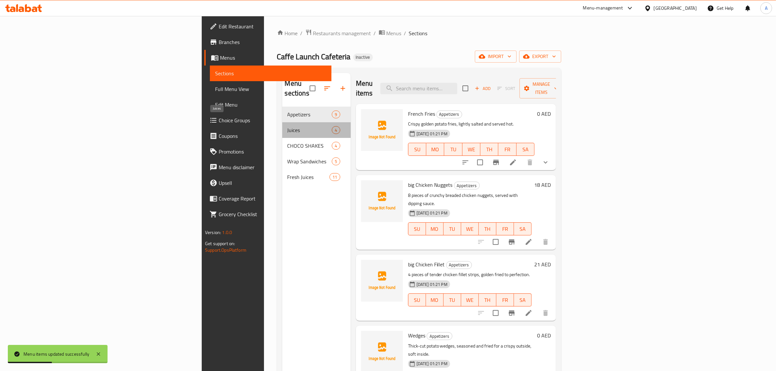
click at [288, 126] on span "Juices" at bounding box center [310, 130] width 45 height 8
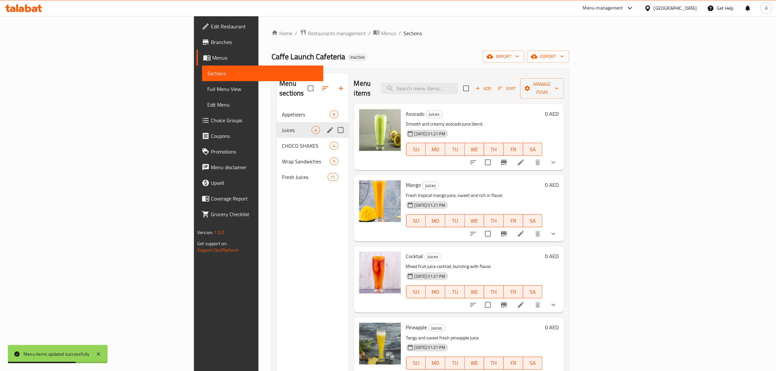
click at [282, 111] on span "Appetizers" at bounding box center [306, 115] width 48 height 8
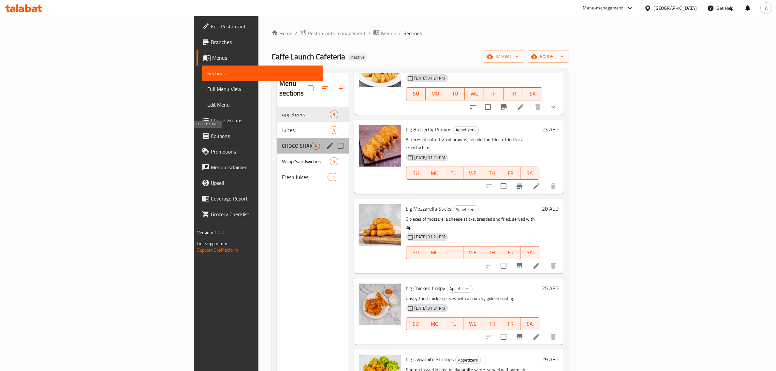
click at [282, 142] on span "CHOCO SHAKES" at bounding box center [297, 146] width 30 height 8
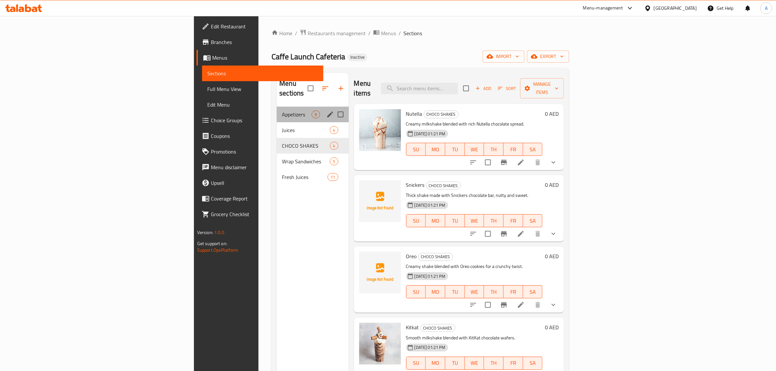
click at [277, 107] on div "Appetizers 9" at bounding box center [313, 115] width 72 height 16
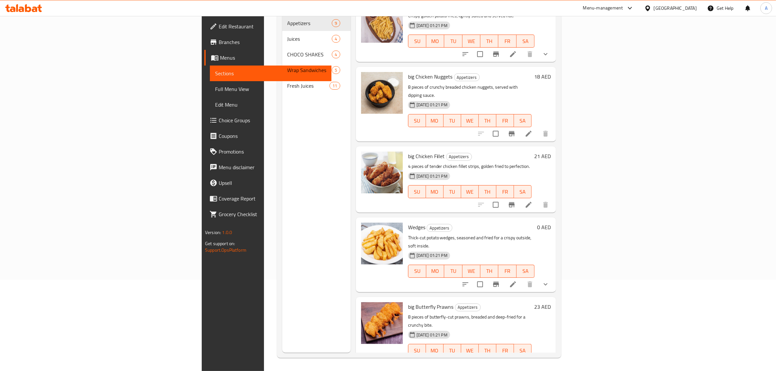
scroll to position [0, 0]
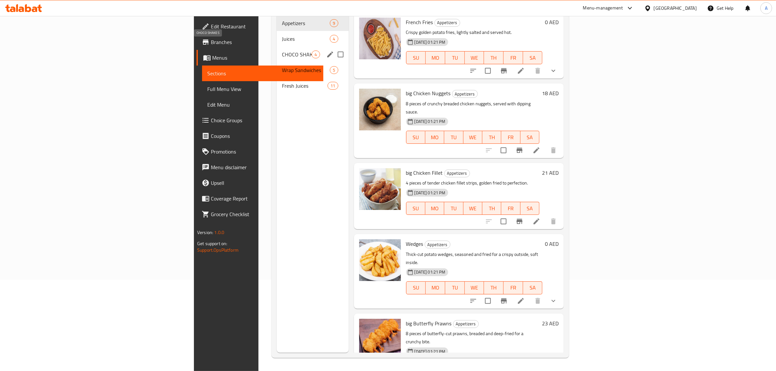
click at [282, 51] on span "CHOCO SHAKES" at bounding box center [297, 55] width 30 height 8
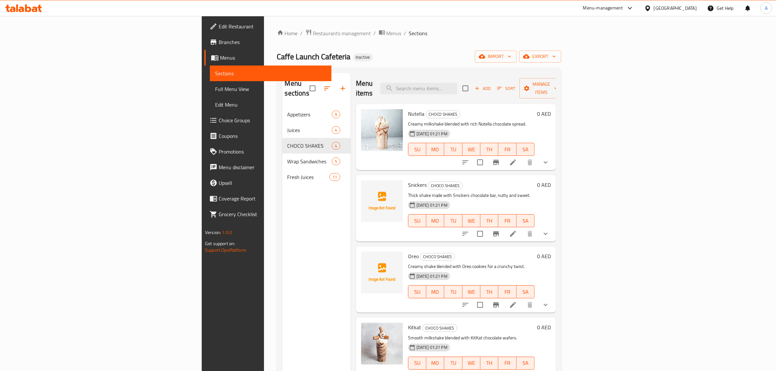
click at [409, 175] on div "Snickers CHOCO SHAKES Thick shake made with Snickers chocolate bar, nutty and s…" at bounding box center [456, 208] width 200 height 66
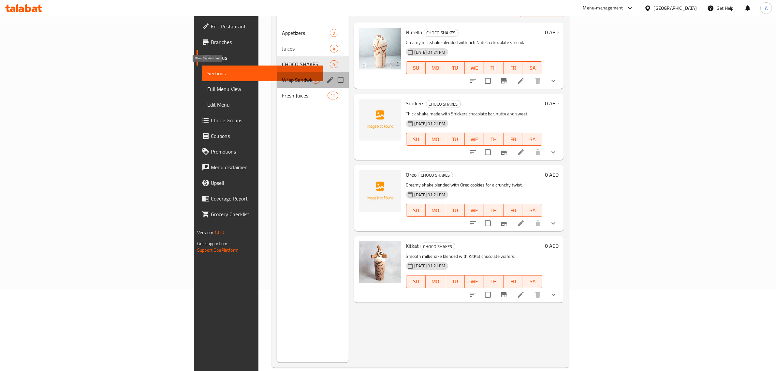
click at [282, 76] on span "Wrap Sandwiches" at bounding box center [297, 80] width 30 height 8
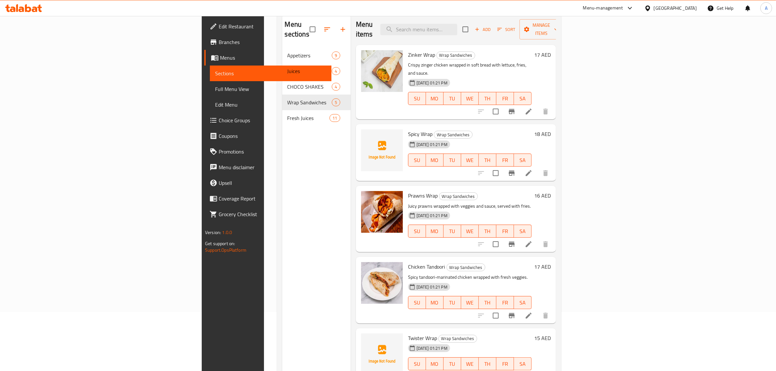
scroll to position [92, 0]
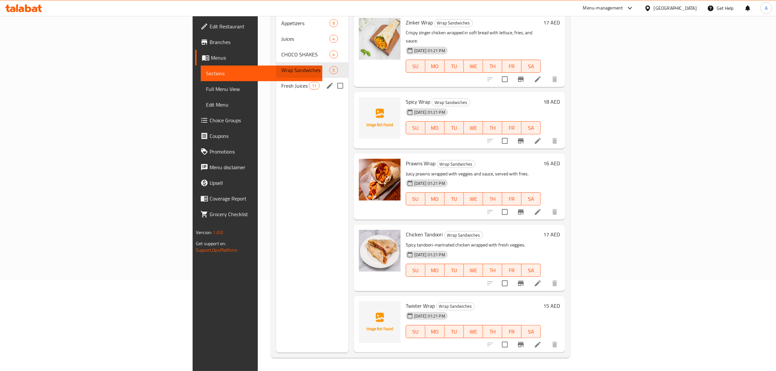
click at [276, 81] on div "Fresh Juices 11" at bounding box center [312, 86] width 72 height 16
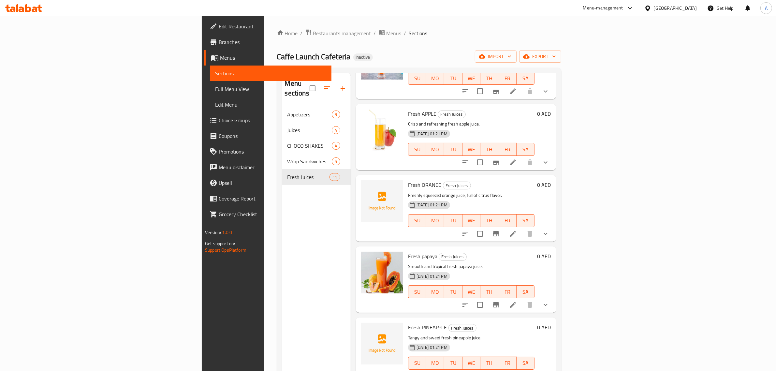
scroll to position [61, 0]
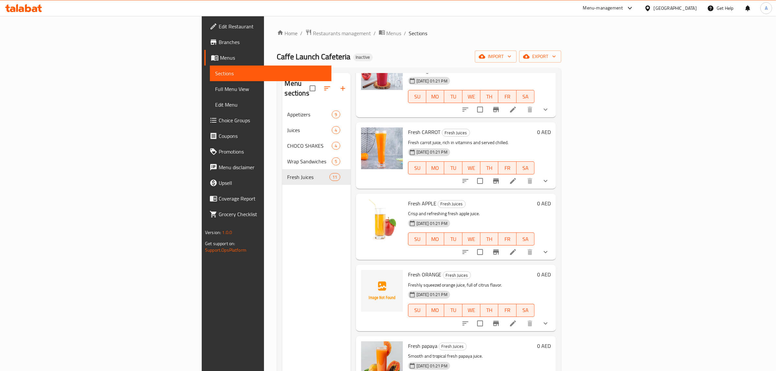
click at [215, 91] on span "Full Menu View" at bounding box center [270, 89] width 111 height 8
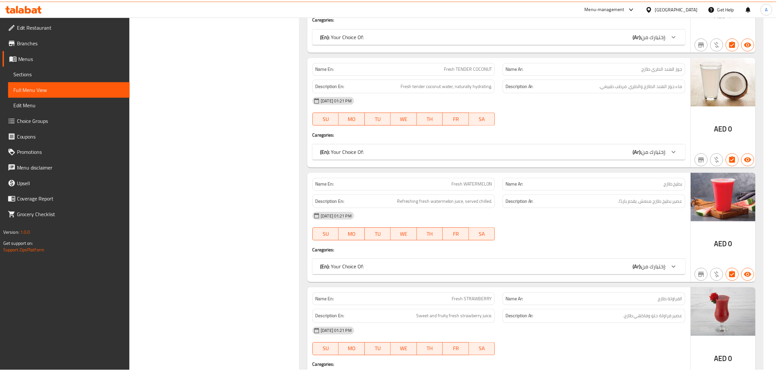
scroll to position [3337, 0]
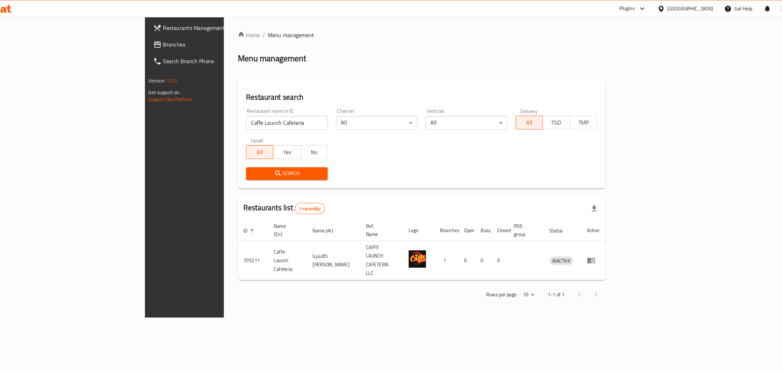
click at [668, 11] on div "United Arab Emirates" at bounding box center [681, 8] width 43 height 7
click at [613, 140] on div "[GEOGRAPHIC_DATA]" at bounding box center [632, 142] width 43 height 7
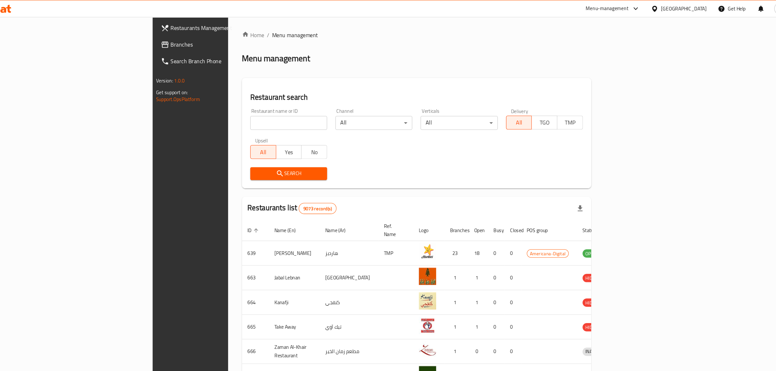
click at [267, 109] on input "search" at bounding box center [303, 115] width 72 height 13
type input "v"
paste input "[PERSON_NAME] Pastries"
type input "[PERSON_NAME] Pastries"
click button "Search" at bounding box center [303, 163] width 72 height 12
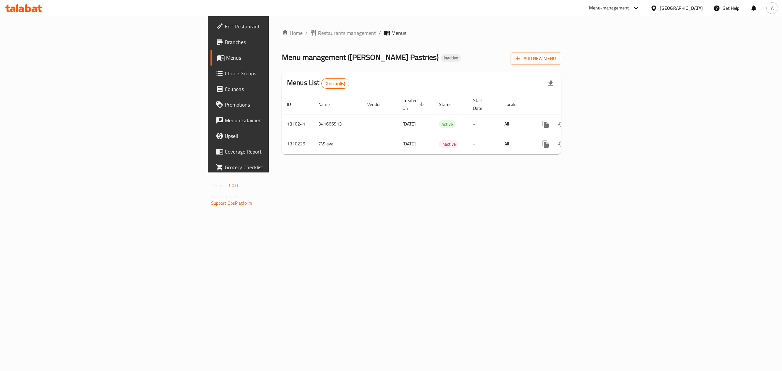
click at [211, 21] on link "Edit Restaurant" at bounding box center [275, 27] width 128 height 16
click at [596, 121] on icon "enhanced table" at bounding box center [593, 124] width 6 height 6
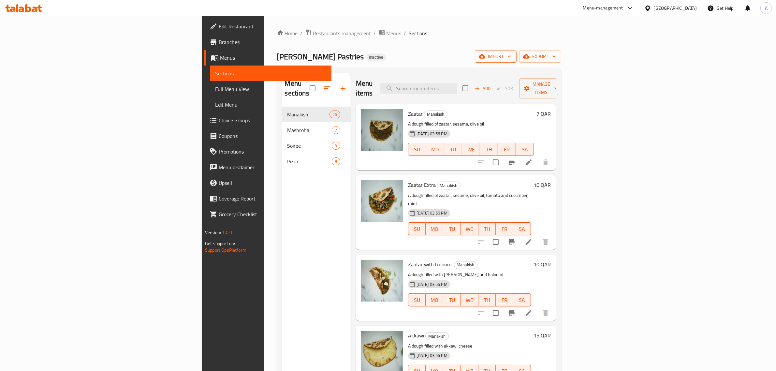
click at [517, 62] on button "import" at bounding box center [496, 57] width 42 height 12
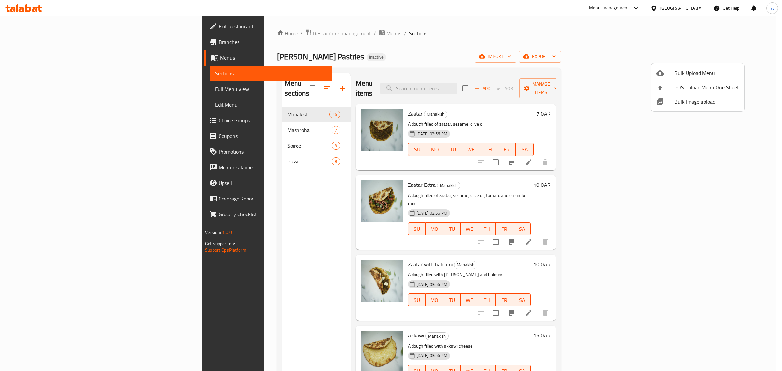
click at [682, 100] on span "Bulk Image upload" at bounding box center [707, 102] width 65 height 8
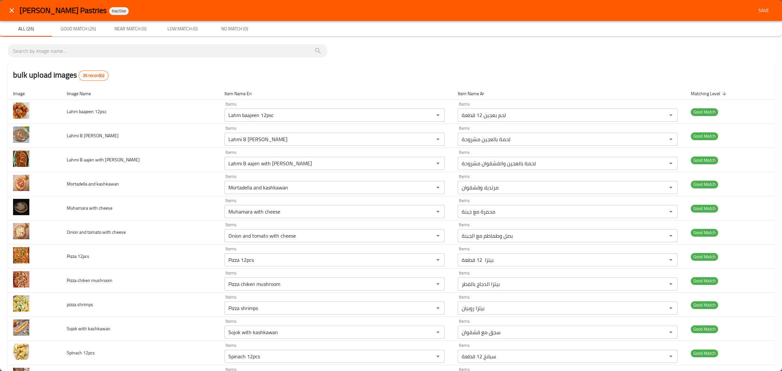
click at [757, 7] on span "Save" at bounding box center [764, 11] width 16 height 8
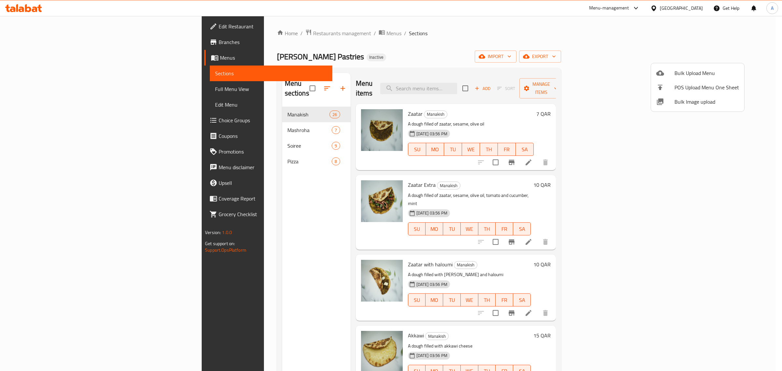
click at [523, 146] on div at bounding box center [391, 185] width 782 height 371
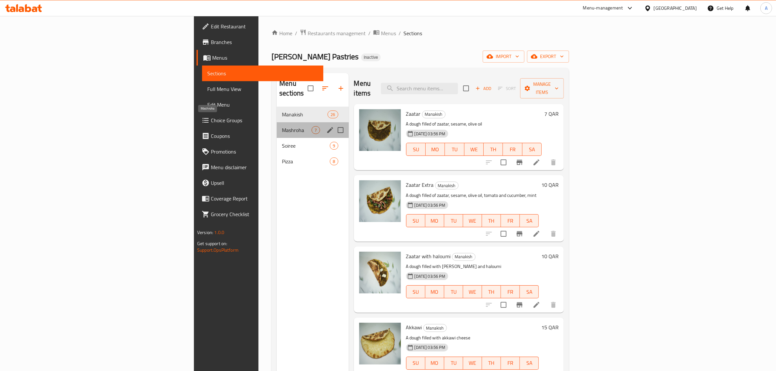
click at [282, 126] on span "Mashroha" at bounding box center [297, 130] width 30 height 8
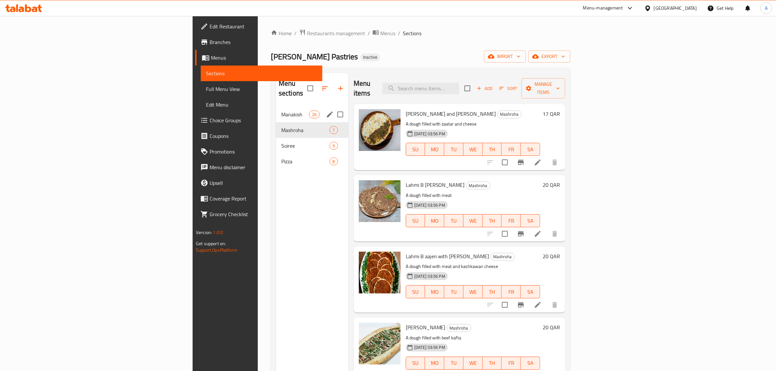
click at [281, 111] on span "Manakish" at bounding box center [295, 115] width 28 height 8
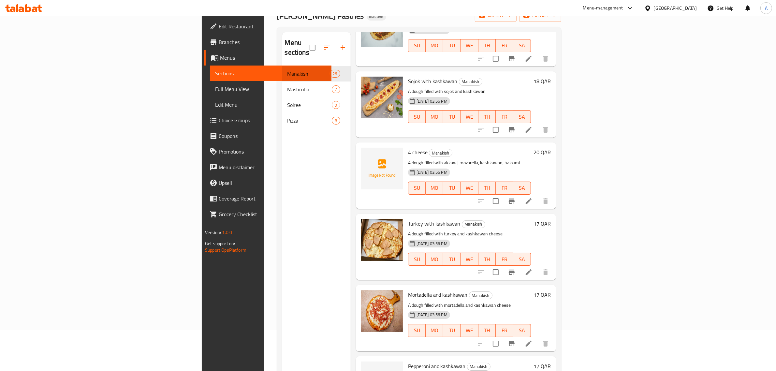
scroll to position [92, 0]
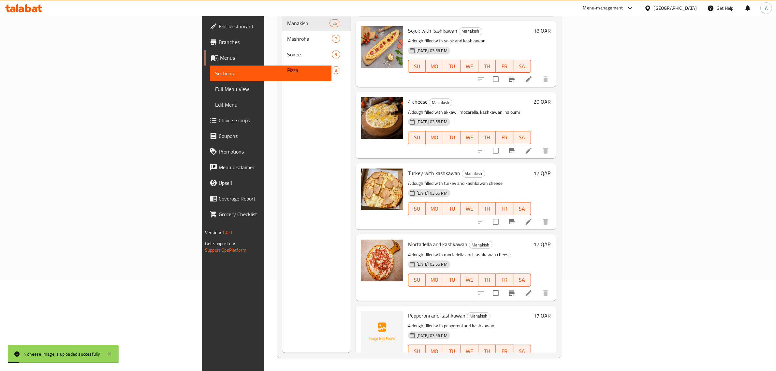
click at [506, 234] on div "Mortadella and kashkawan Manakish A dough filled with mortadella and kashkawan …" at bounding box center [456, 267] width 200 height 66
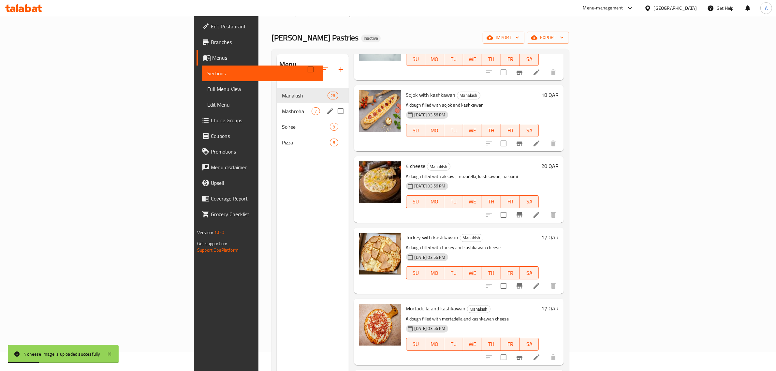
scroll to position [10, 0]
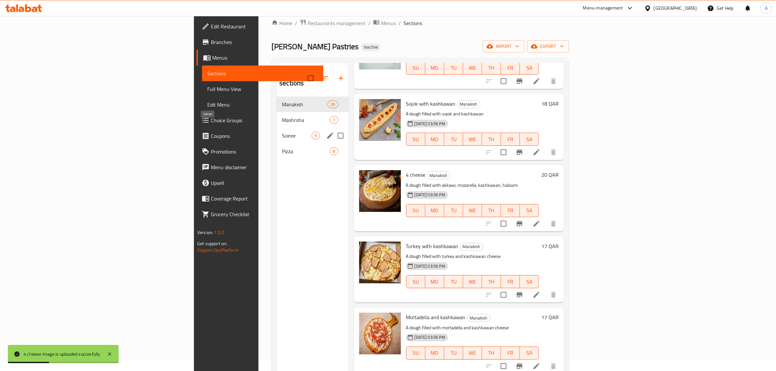
click at [282, 132] on span "Soiree" at bounding box center [297, 136] width 30 height 8
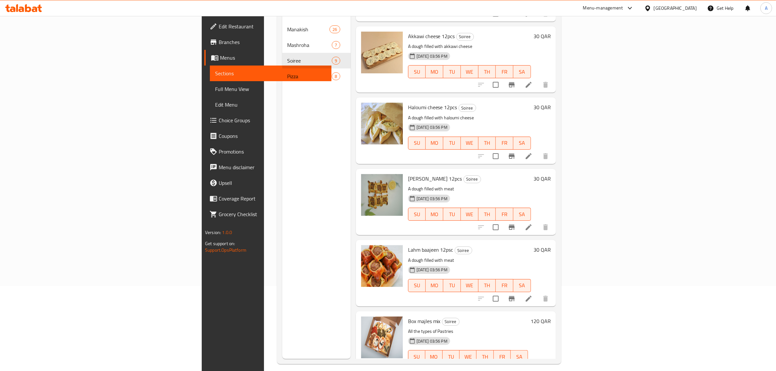
scroll to position [92, 0]
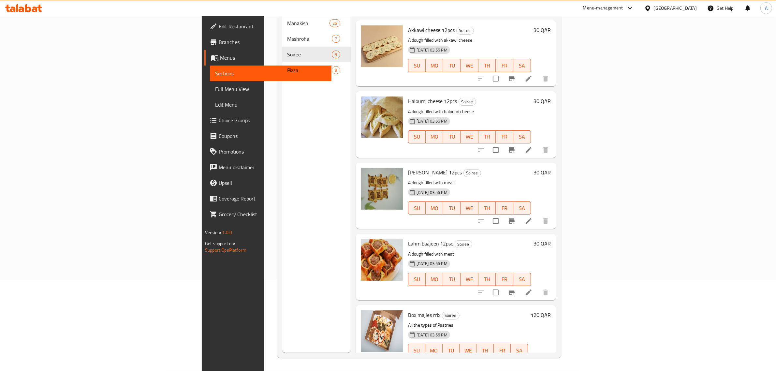
click at [525, 239] on h6 "Lahm baajeen 12psc Soiree" at bounding box center [469, 243] width 123 height 9
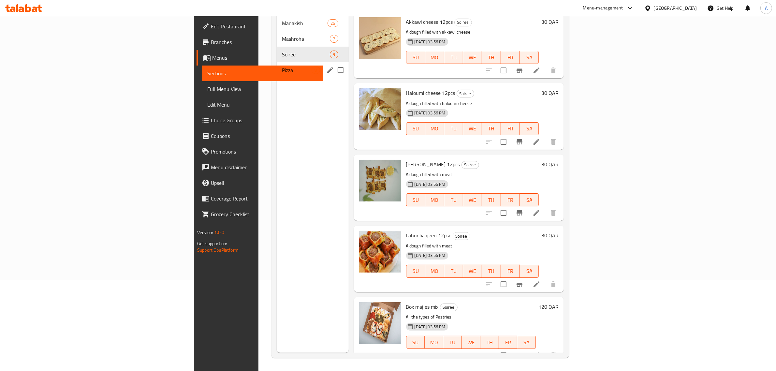
click at [277, 65] on div "Pizza 8" at bounding box center [313, 70] width 72 height 16
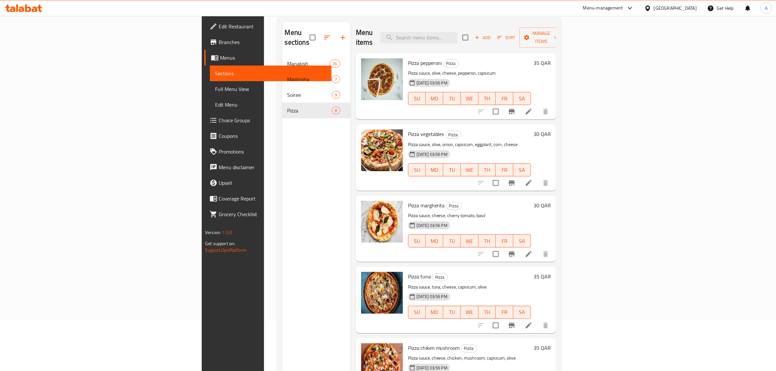
click at [493, 148] on div "07-09-2025 03:56 PM SU MO TU WE TH FR SA" at bounding box center [470, 165] width 128 height 35
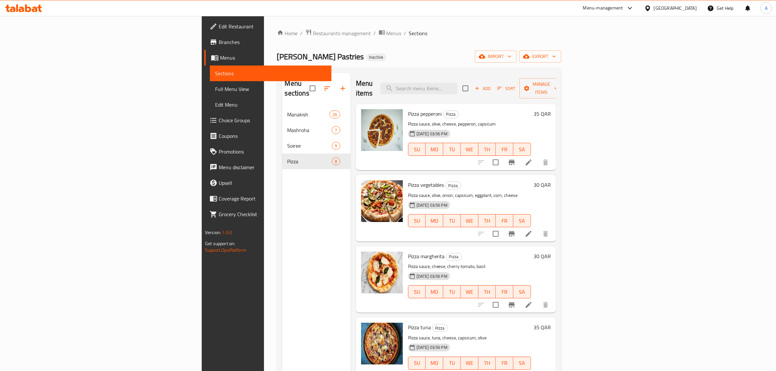
click at [215, 92] on span "Full Menu View" at bounding box center [270, 89] width 111 height 8
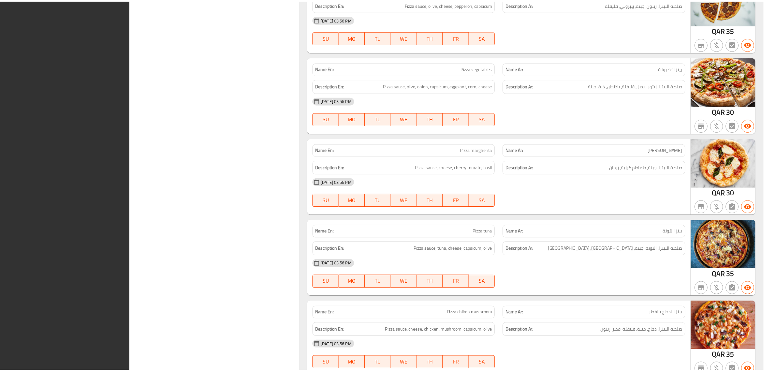
scroll to position [3952, 0]
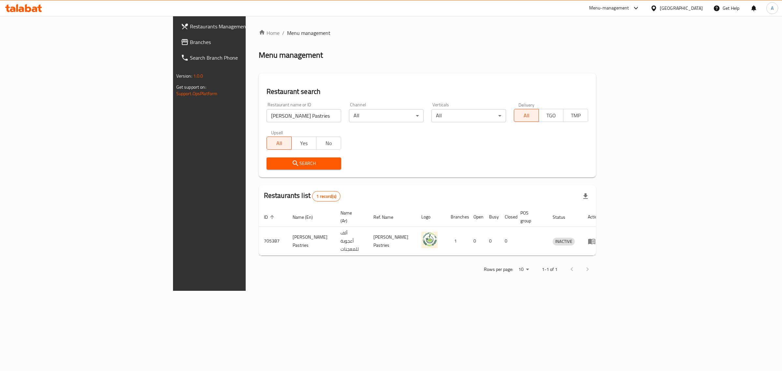
click at [698, 12] on div "[GEOGRAPHIC_DATA]" at bounding box center [677, 8] width 63 height 16
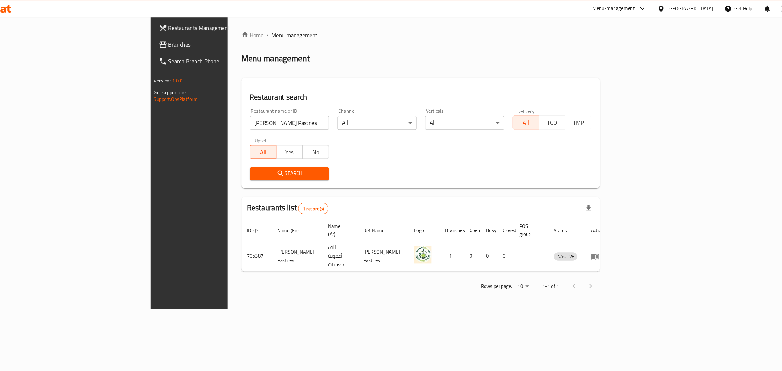
click at [697, 9] on div "[GEOGRAPHIC_DATA]" at bounding box center [681, 8] width 43 height 7
click at [632, 84] on div "[GEOGRAPHIC_DATA]" at bounding box center [654, 82] width 98 height 15
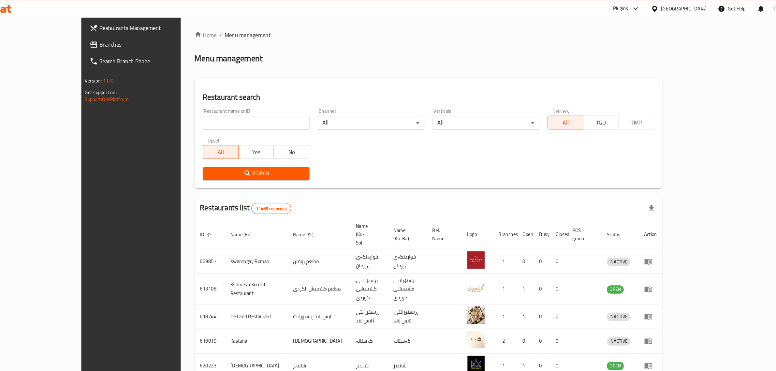
click at [289, 112] on input "search" at bounding box center [272, 115] width 100 height 13
paste input "Ocean House"
type input "Ocean House"
click button "Search" at bounding box center [272, 163] width 100 height 12
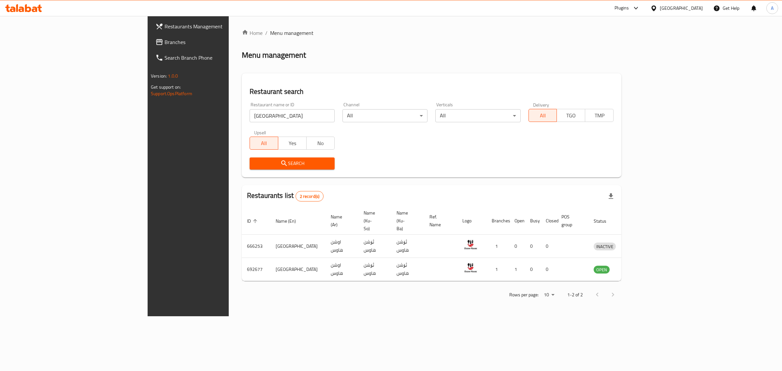
click at [688, 4] on div "Iraq" at bounding box center [677, 8] width 63 height 16
click at [695, 10] on div "Iraq" at bounding box center [681, 8] width 43 height 7
click at [625, 142] on div "[GEOGRAPHIC_DATA]" at bounding box center [654, 140] width 98 height 15
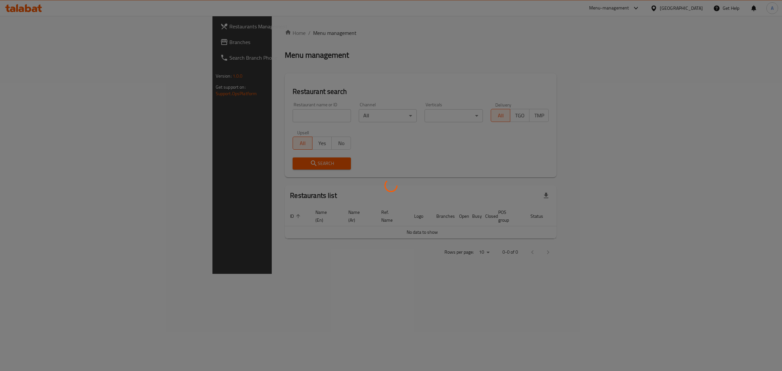
click at [278, 112] on div at bounding box center [391, 185] width 782 height 371
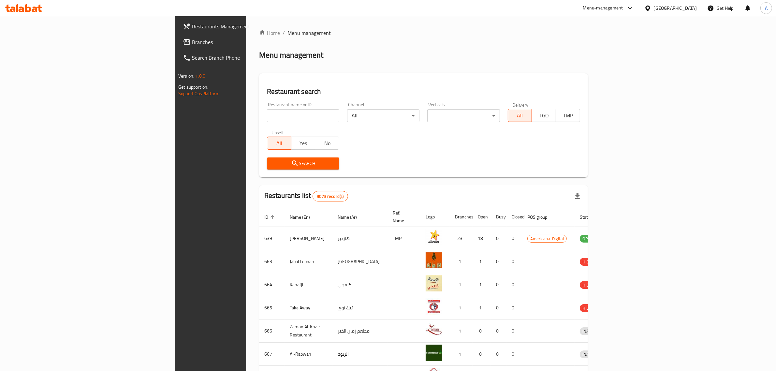
click at [278, 113] on input "search" at bounding box center [303, 115] width 72 height 13
paste input "[PERSON_NAME]"
type input "[PERSON_NAME]"
click button "Search" at bounding box center [303, 163] width 72 height 12
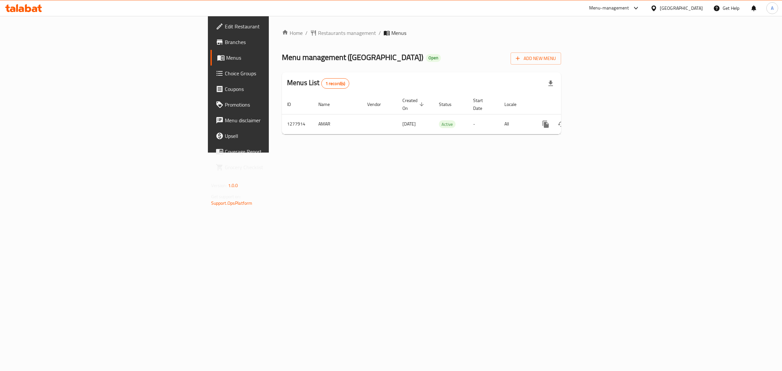
click at [483, 153] on div "Home / Restaurants management / Menus Menu management ( Ocean House ) Open Add …" at bounding box center [421, 84] width 305 height 137
click at [597, 120] on icon "enhanced table" at bounding box center [593, 124] width 8 height 8
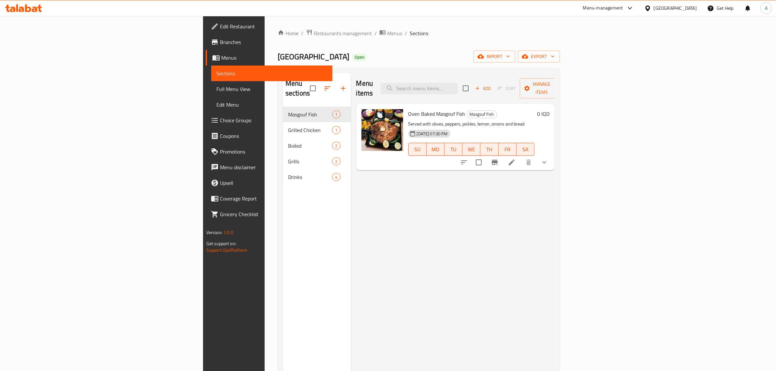
click at [389, 195] on div "Menu items Add Sort Manage items Oven Baked Masgouf Fish Masgouf Fish Served wi…" at bounding box center [453, 258] width 204 height 371
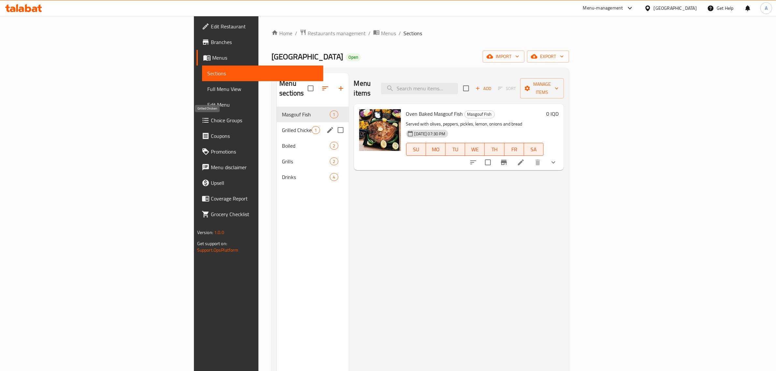
click at [282, 126] on span "Grilled Chicken" at bounding box center [297, 130] width 30 height 8
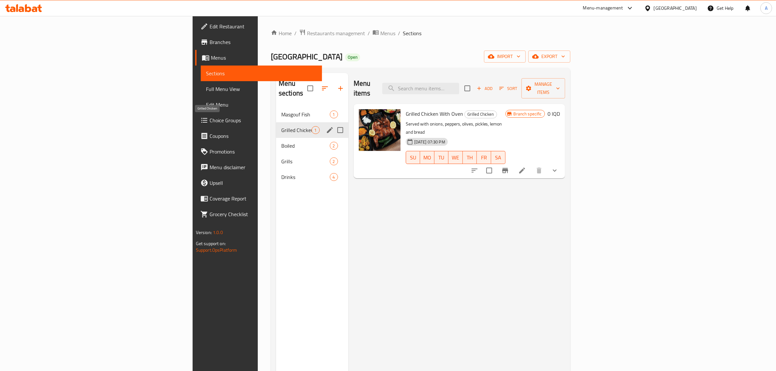
click at [281, 142] on span "Boiled" at bounding box center [305, 146] width 49 height 8
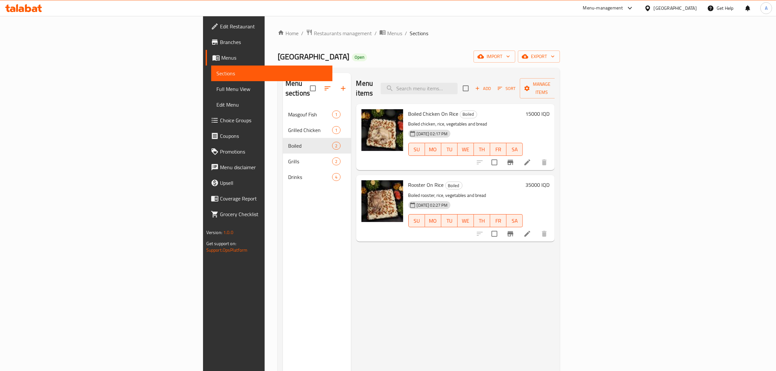
click at [203, 297] on div "Edit Restaurant Branches Menus Sections Full Menu View Edit Menu Choice Groups …" at bounding box center [268, 201] width 130 height 371
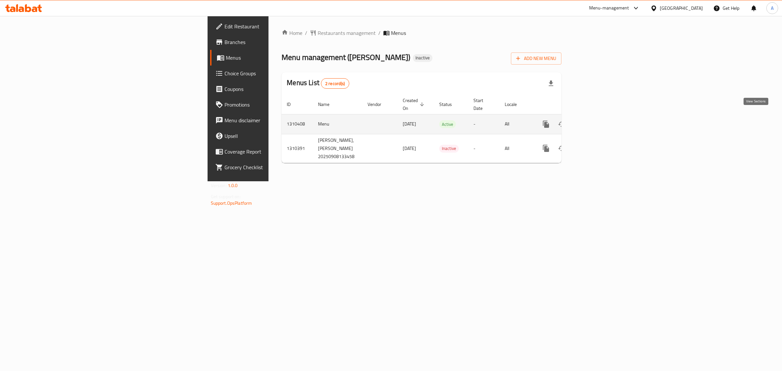
click at [601, 116] on link "enhanced table" at bounding box center [594, 124] width 16 height 16
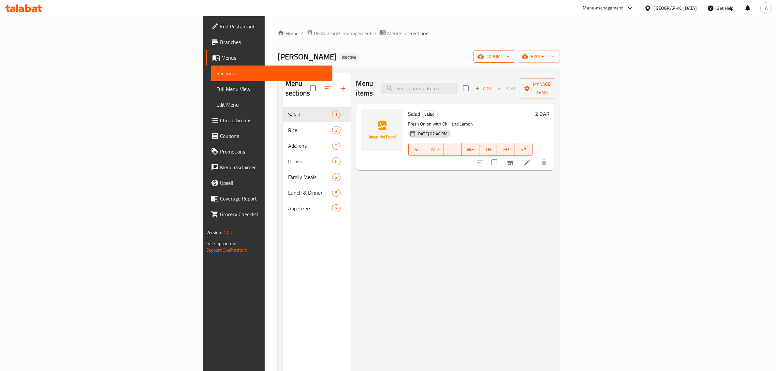
click at [510, 53] on span "import" at bounding box center [494, 56] width 31 height 8
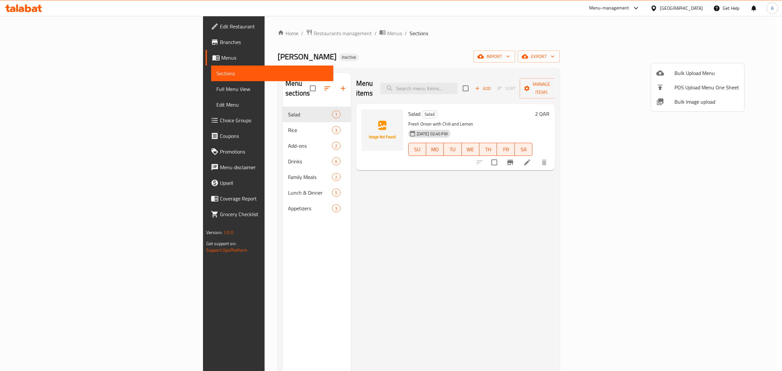
click at [687, 98] on span "Bulk Image upload" at bounding box center [707, 102] width 65 height 8
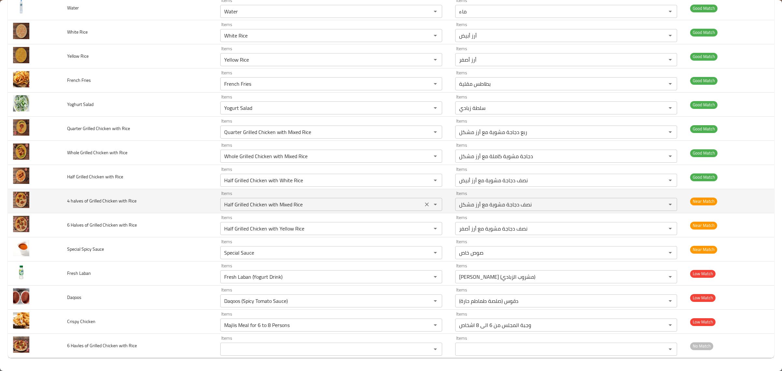
scroll to position [250, 0]
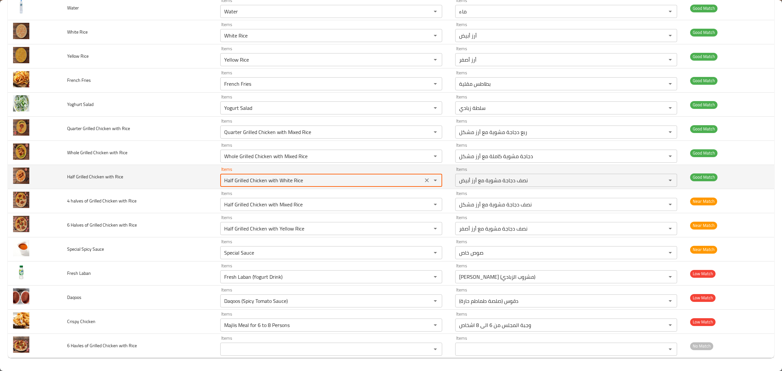
click at [373, 182] on Rice "Half Grilled Chicken with White Rice" at bounding box center [321, 180] width 199 height 9
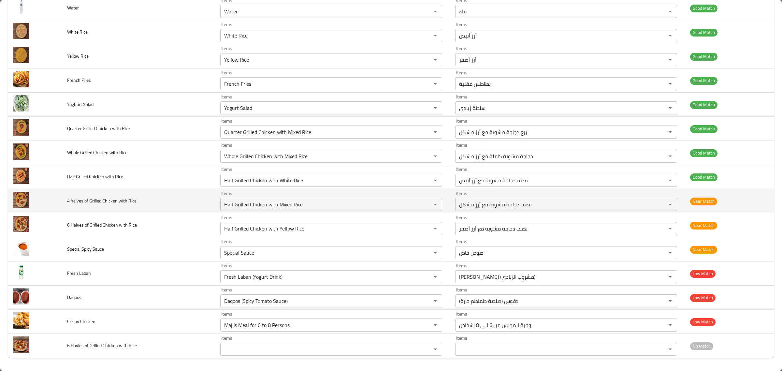
click at [373, 211] on td "Items Half Grilled Chicken with Mixed Rice Items" at bounding box center [332, 201] width 235 height 24
click at [372, 199] on div "Half Grilled Chicken with Mixed Rice Items" at bounding box center [331, 204] width 222 height 13
type Rice "3"
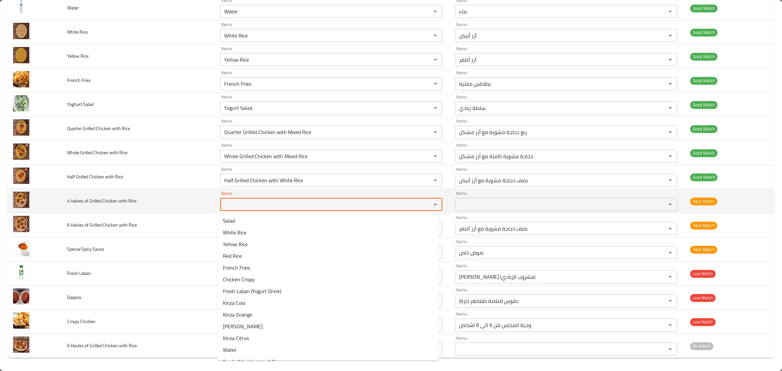
type Rice "4"
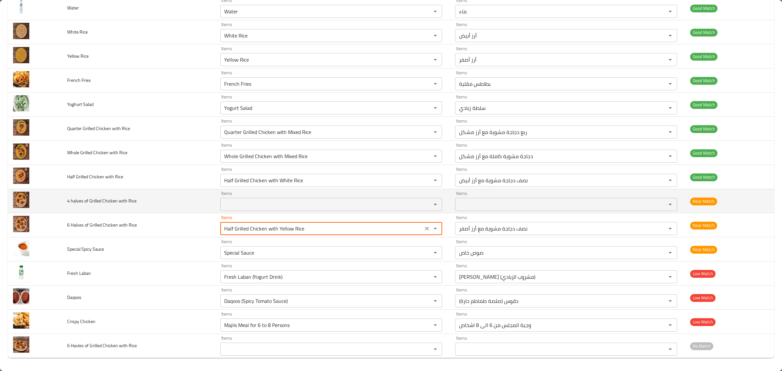
type Rice "6"
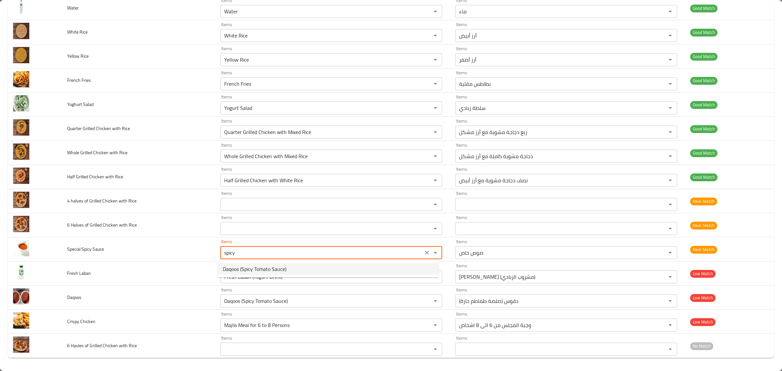
click at [314, 268] on Sauce-option-0 "Daqoos (Spicy Tomato Sauce)" at bounding box center [328, 269] width 221 height 12
type Sauce "Daqoos (Spicy Tomato Sauce)"
type Sauce-ar "دقوس (صلصة طماطم حارة)"
type Sauce "Daqoos (Spicy Tomato Sauce)"
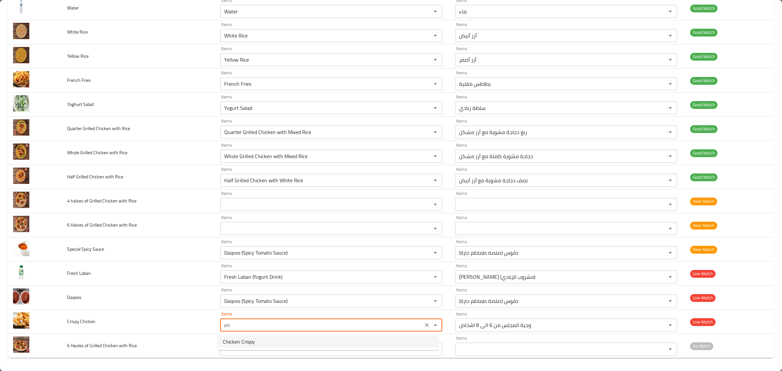
click at [236, 343] on span "Chicken Crispy" at bounding box center [239, 342] width 32 height 8
type Chicken "Chicken Crispy"
type Chicken-ar "كريسبي الدجاج"
type Chicken "Chicken Crispy"
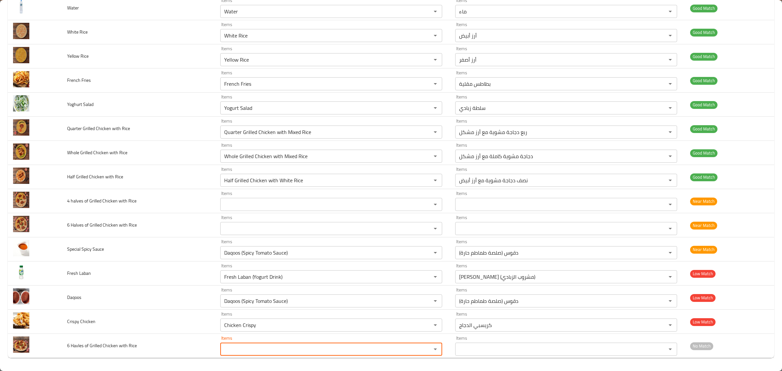
type Rice "6"
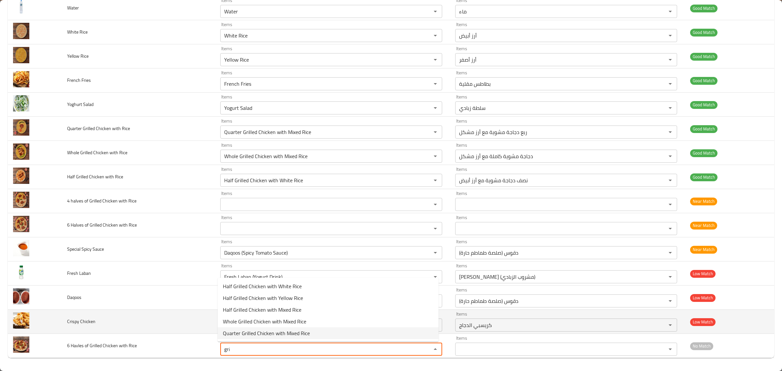
type Rice "gri"
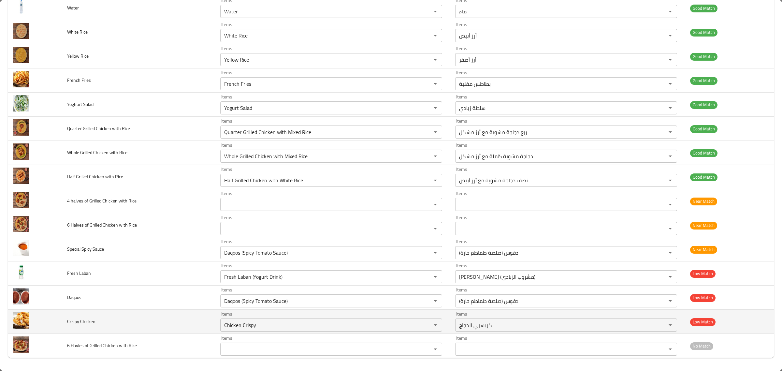
click at [168, 310] on td "Crispy Chicken" at bounding box center [138, 322] width 153 height 24
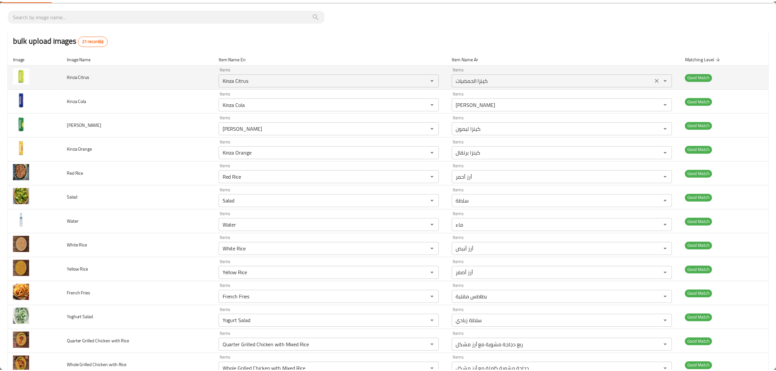
scroll to position [0, 0]
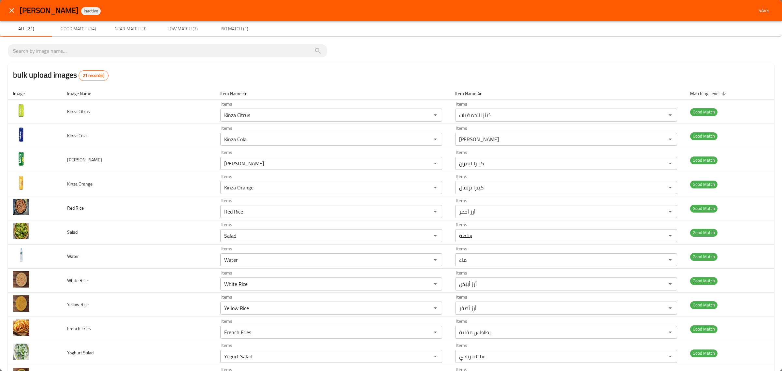
click at [756, 11] on span "Save" at bounding box center [764, 11] width 16 height 8
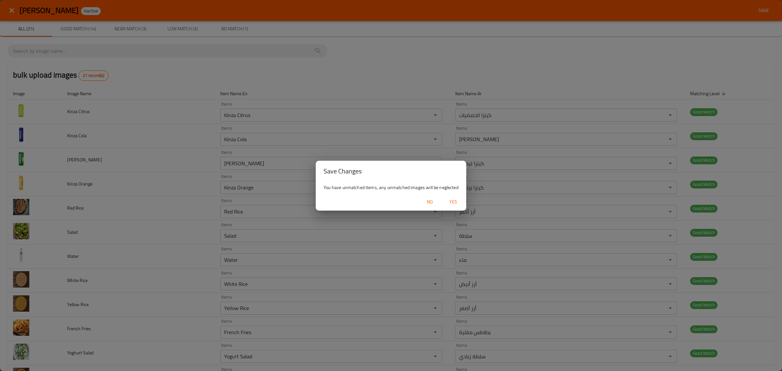
click at [452, 204] on span "Yes" at bounding box center [454, 202] width 16 height 8
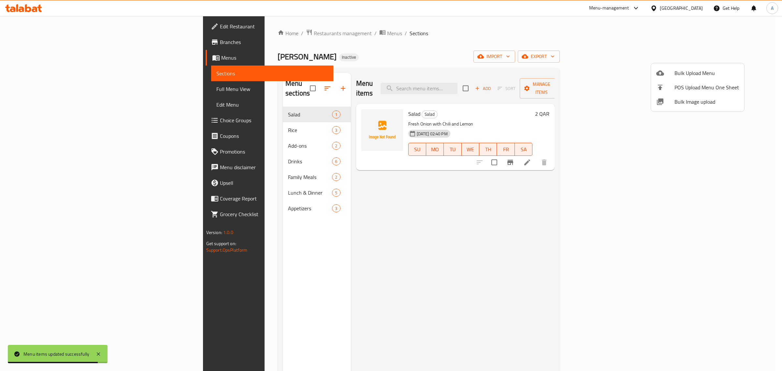
click at [213, 115] on div at bounding box center [391, 185] width 782 height 371
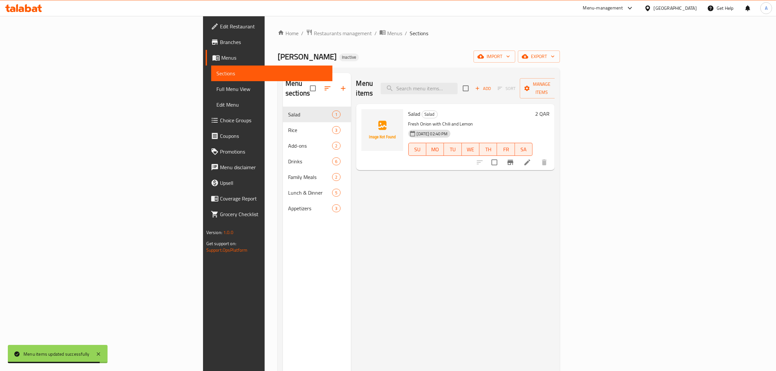
click at [283, 122] on div "Rice 3" at bounding box center [317, 130] width 68 height 16
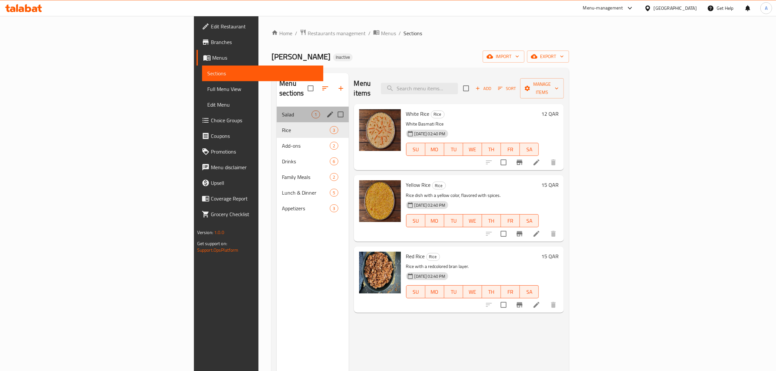
click at [277, 107] on div "Salad 1" at bounding box center [313, 115] width 72 height 16
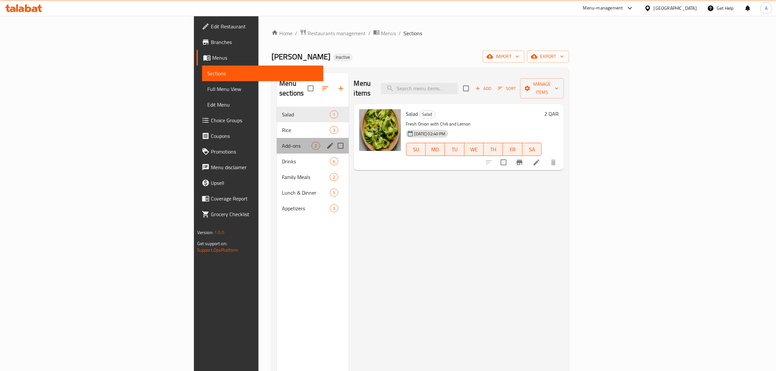
click at [277, 138] on div "Add-ons 2" at bounding box center [313, 146] width 72 height 16
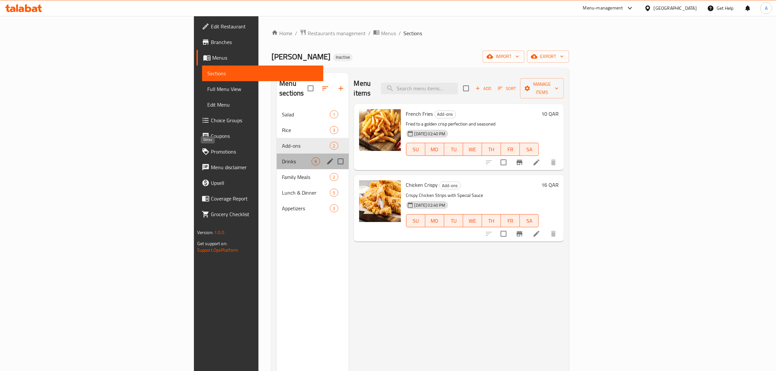
click at [282, 157] on span "Drinks" at bounding box center [297, 161] width 30 height 8
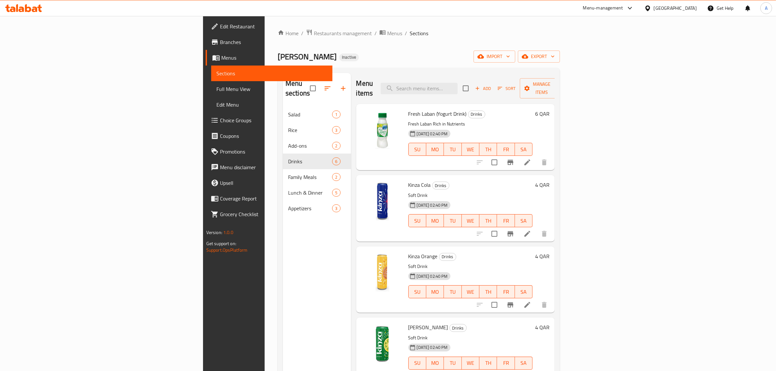
scroll to position [72, 0]
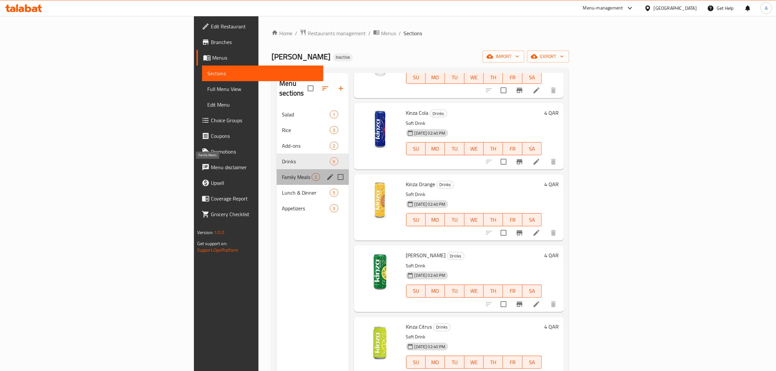
click at [282, 173] on span "Family Meals" at bounding box center [297, 177] width 30 height 8
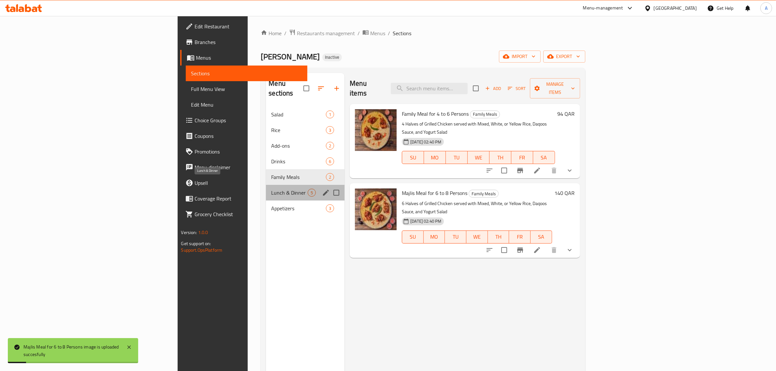
click at [271, 189] on span "Lunch & Dinner" at bounding box center [289, 193] width 37 height 8
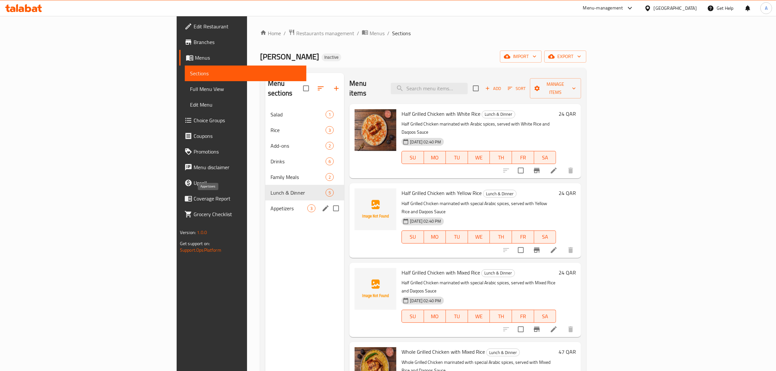
click at [271, 204] on span "Appetizers" at bounding box center [289, 208] width 37 height 8
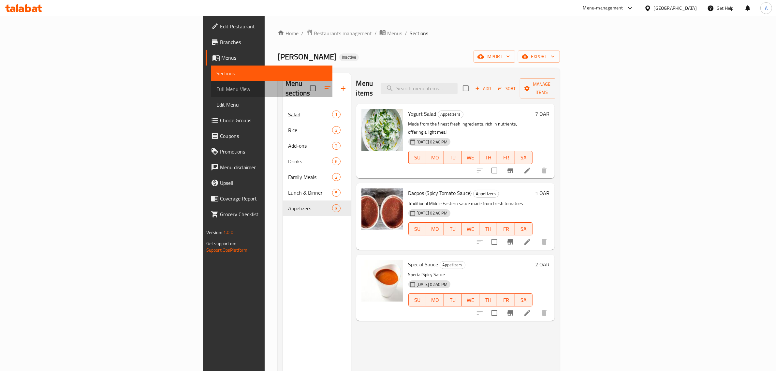
click at [216, 91] on span "Full Menu View" at bounding box center [271, 89] width 111 height 8
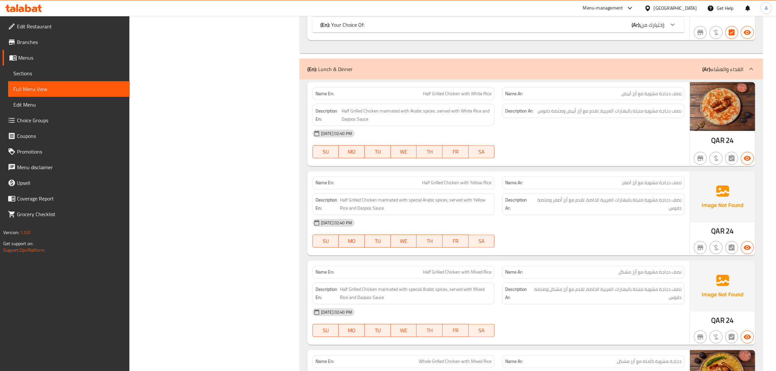
scroll to position [1433, 0]
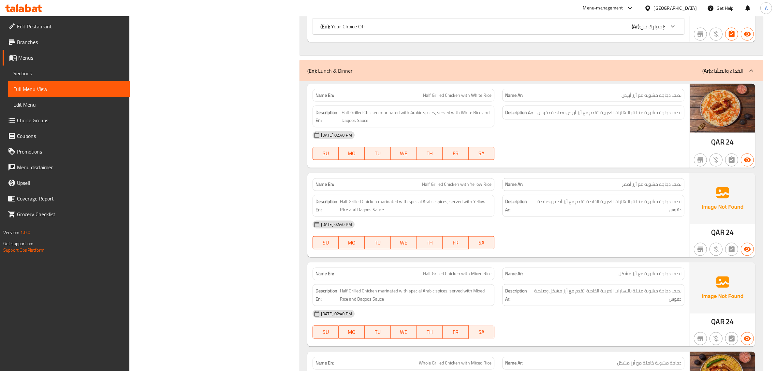
click at [444, 151] on div "SU MO TU WE TH FR SA" at bounding box center [404, 153] width 190 height 21
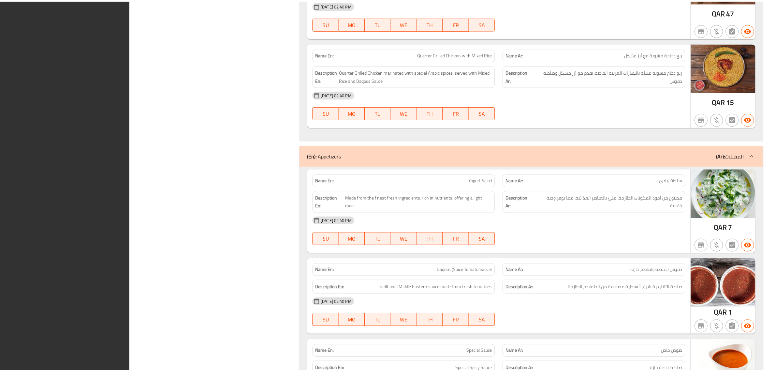
scroll to position [1900, 0]
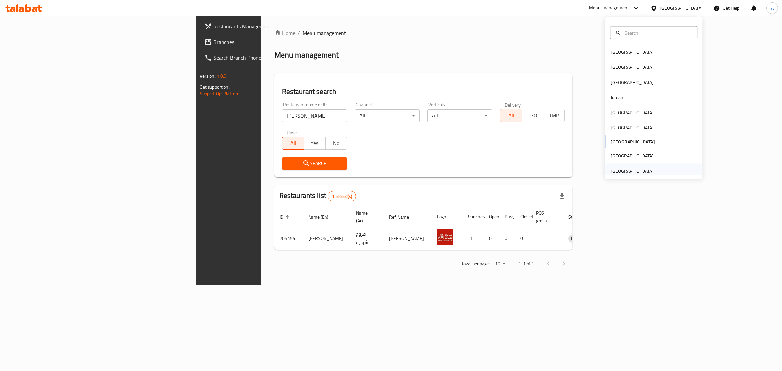
click at [637, 166] on div "[GEOGRAPHIC_DATA]" at bounding box center [632, 170] width 53 height 15
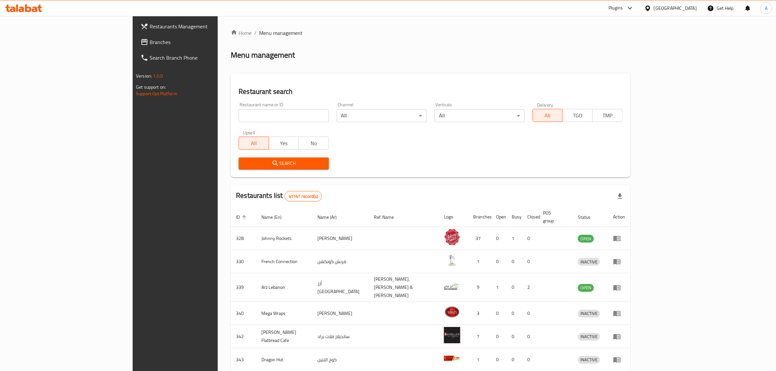
click at [279, 116] on input "search" at bounding box center [284, 115] width 90 height 13
drag, startPoint x: 279, startPoint y: 116, endPoint x: 134, endPoint y: 103, distance: 145.3
click at [218, 102] on div "Home / Menu management Menu management Restaurant search Restaurant name or ID …" at bounding box center [431, 257] width 426 height 483
paste input "642685"
type input "642685"
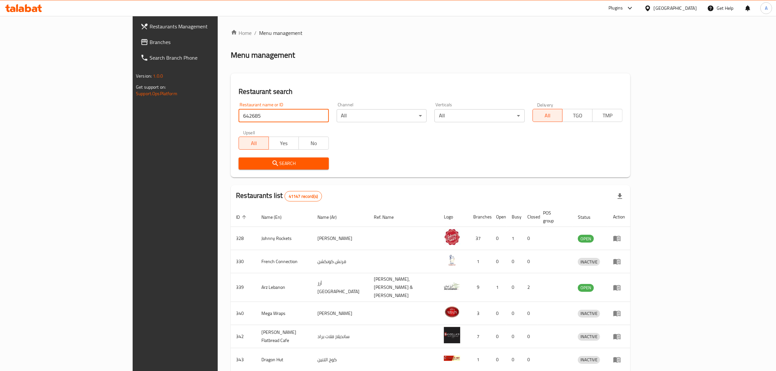
click button "Search" at bounding box center [284, 163] width 90 height 12
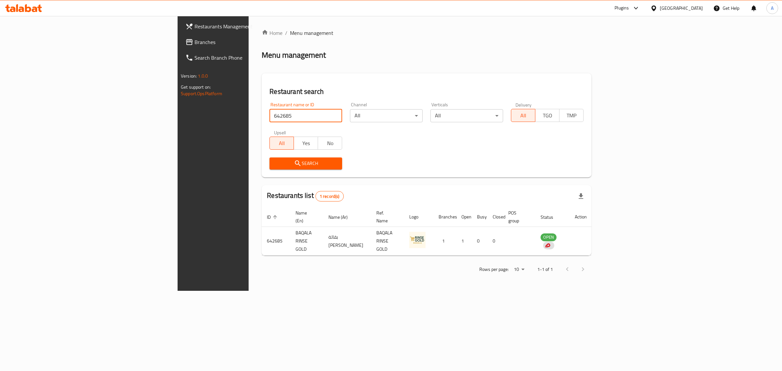
click at [625, 8] on div "Plugins" at bounding box center [622, 8] width 14 height 8
click at [588, 119] on div "Restaurant-Management" at bounding box center [574, 119] width 51 height 7
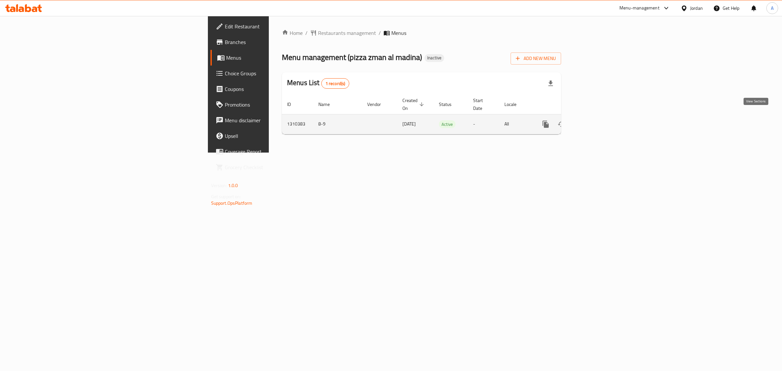
click at [597, 120] on icon "enhanced table" at bounding box center [593, 124] width 8 height 8
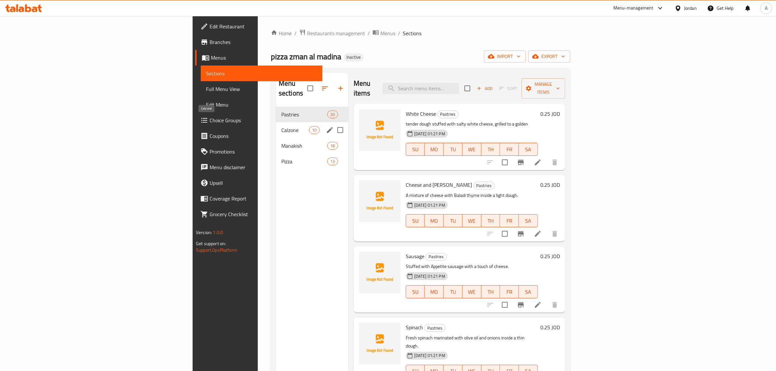
click at [276, 126] on div "Calzone 10" at bounding box center [312, 130] width 72 height 16
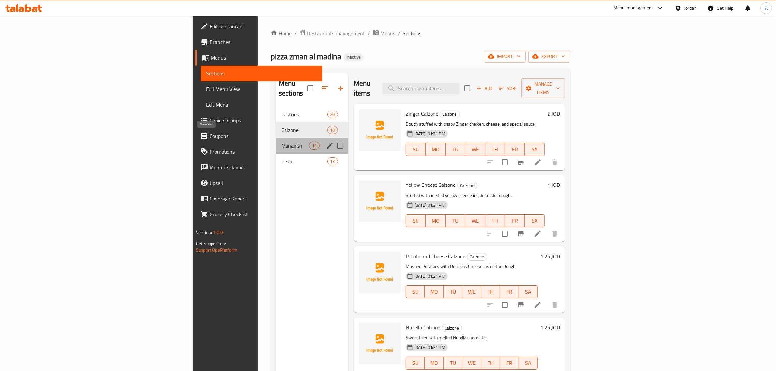
click at [281, 142] on span "Manakish" at bounding box center [295, 146] width 28 height 8
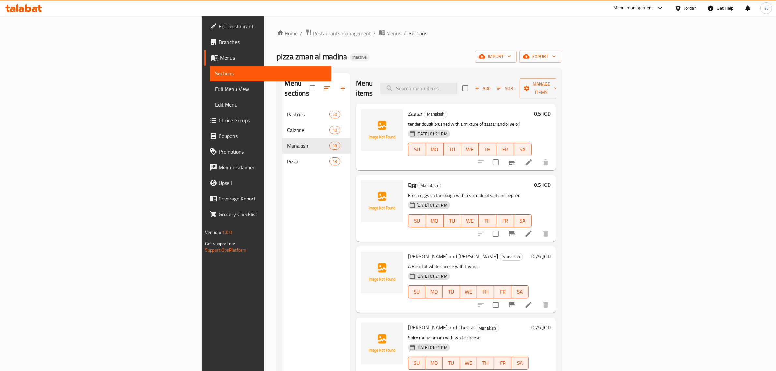
drag, startPoint x: 339, startPoint y: 35, endPoint x: 337, endPoint y: 32, distance: 4.2
click at [339, 35] on ol "Home / Restaurants management / Menus / Sections" at bounding box center [419, 33] width 284 height 8
click at [517, 51] on button "import" at bounding box center [496, 57] width 42 height 12
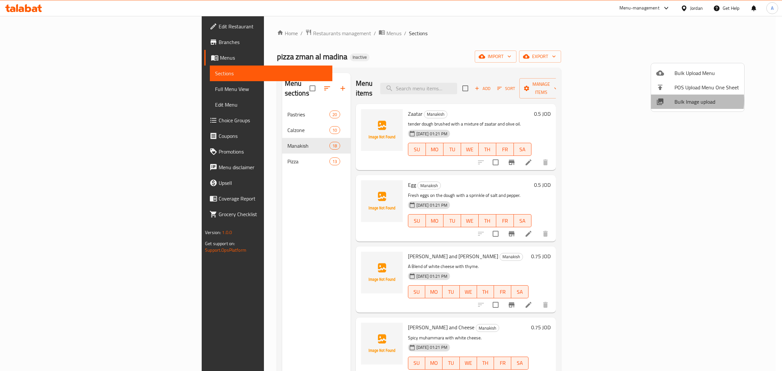
click at [681, 100] on span "Bulk Image upload" at bounding box center [707, 102] width 65 height 8
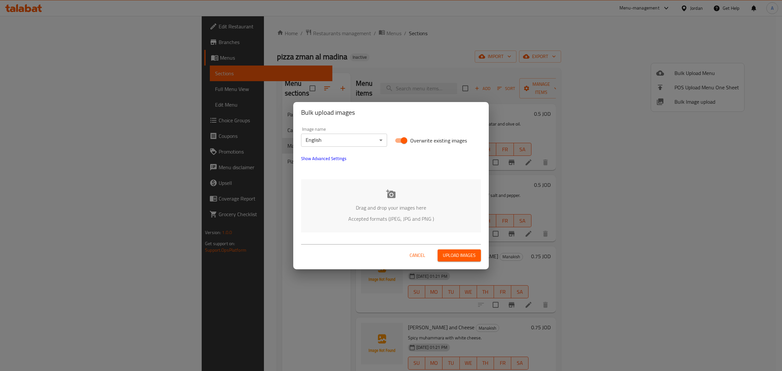
click at [323, 131] on div "Image name English ​" at bounding box center [344, 137] width 86 height 20
click at [329, 138] on body "​ Menu-management Jordan Get Help A Edit Restaurant Branches Menus Sections Ful…" at bounding box center [391, 193] width 782 height 355
click at [350, 152] on li "Arabic" at bounding box center [344, 152] width 86 height 12
click at [369, 185] on div "Drag and drop your images here Accepted formats (JPEG, JPG and PNG )" at bounding box center [391, 205] width 180 height 53
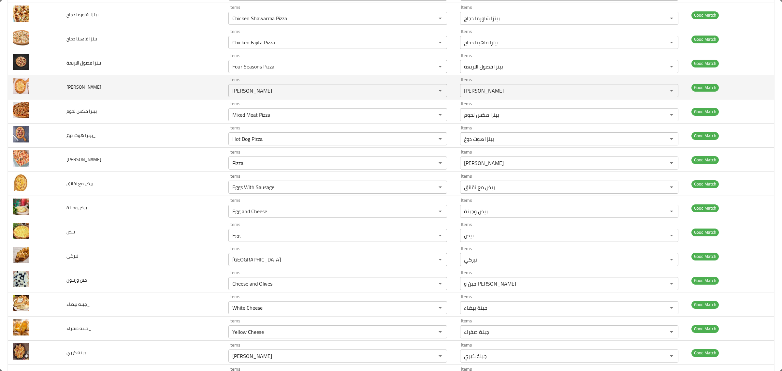
scroll to position [326, 0]
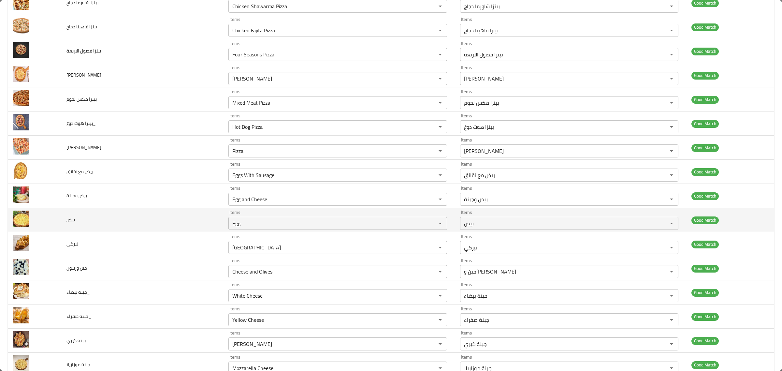
drag, startPoint x: 235, startPoint y: 231, endPoint x: 148, endPoint y: 231, distance: 87.1
click at [148, 231] on tr "بيض Items Egg Items Items بيض Items Good Match" at bounding box center [391, 220] width 767 height 24
drag, startPoint x: 209, startPoint y: 221, endPoint x: 187, endPoint y: 225, distance: 22.6
click at [231, 225] on input "Egg" at bounding box center [329, 223] width 196 height 9
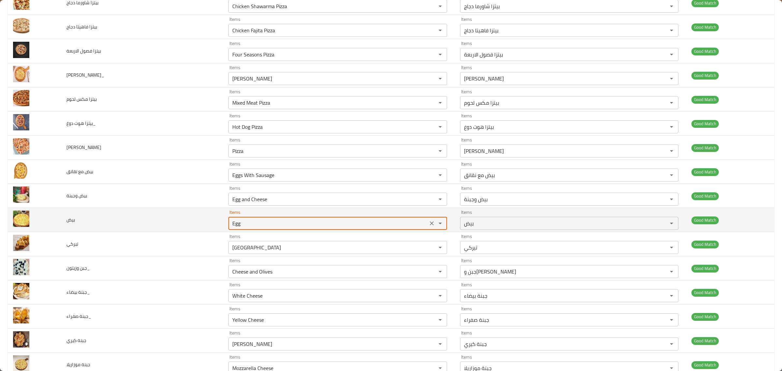
click at [231, 225] on input "Egg" at bounding box center [329, 223] width 196 height 9
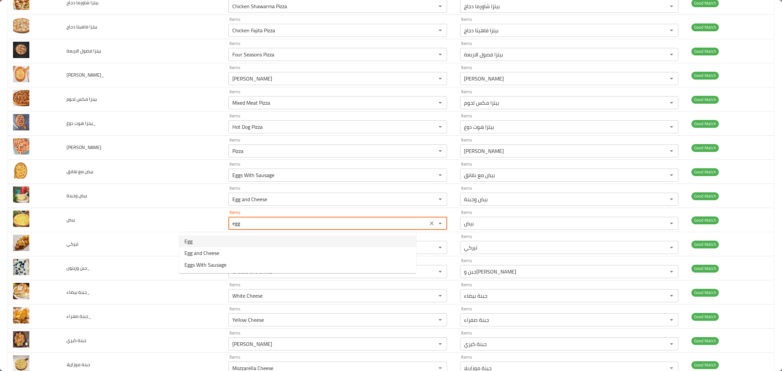
click at [191, 237] on span "Egg" at bounding box center [189, 241] width 8 height 8
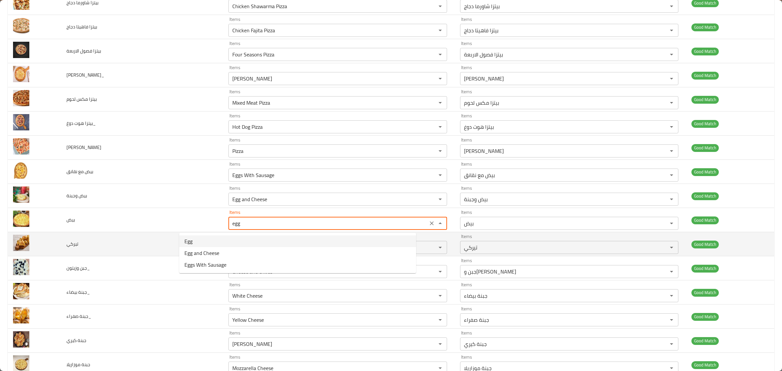
type input "Egg"
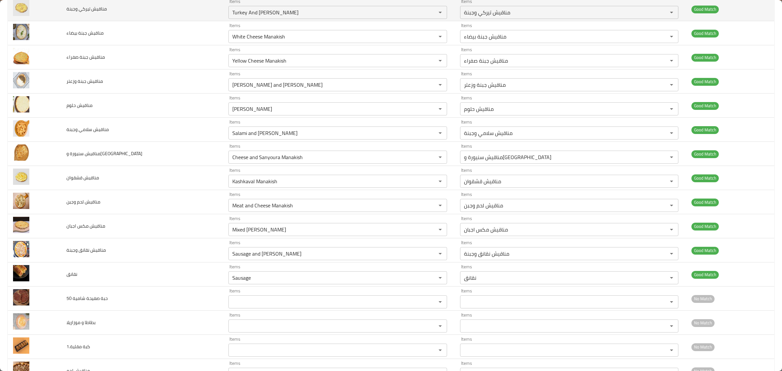
scroll to position [1304, 0]
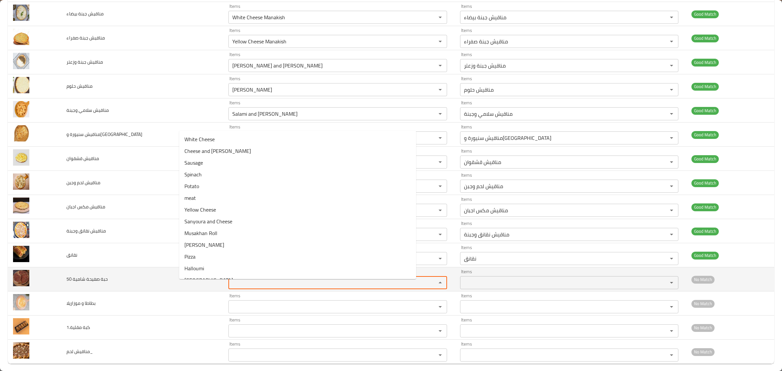
click at [231, 284] on شامية "Items" at bounding box center [329, 282] width 196 height 9
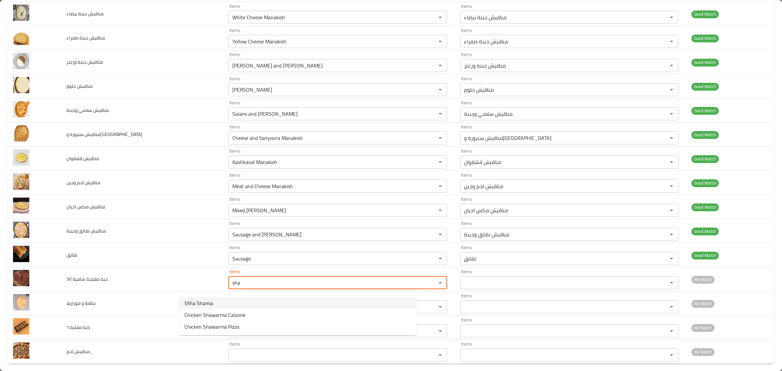
click at [228, 301] on شامية-option-0 "Sfiha Shamia" at bounding box center [297, 303] width 237 height 12
type شامية "Sfiha Shamia"
type شامية-ar "صفيحة شامية"
type شامية "Sfiha Shamia"
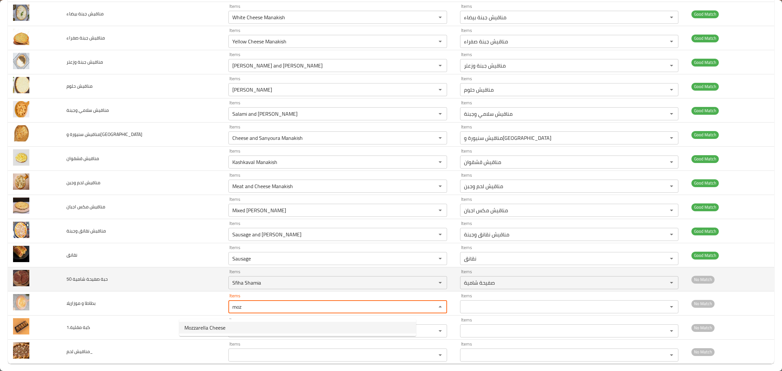
type موزاريلا "moz"
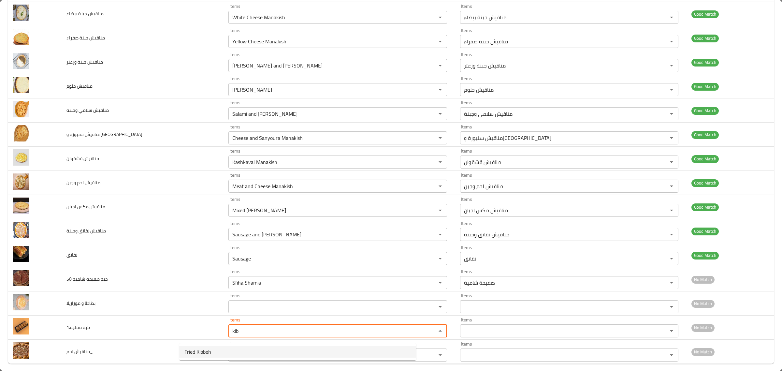
click at [190, 349] on span "Fried Kibbeh" at bounding box center [198, 352] width 27 height 8
type مقلية_1 "Fried Kibbeh"
type مقلية_1-ar "كبة مقلية"
type مقلية_1 "Fried Kibbeh"
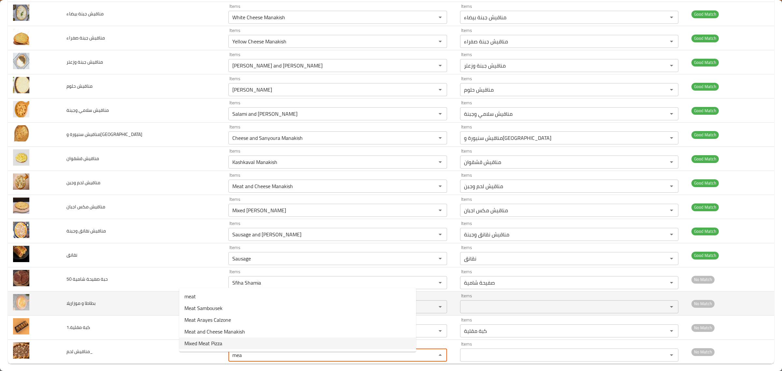
type لحم_ "mea"
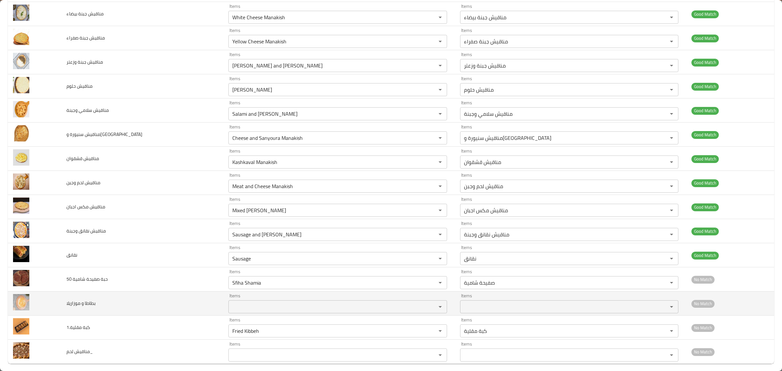
click at [154, 314] on td "بطاطا و موزاريلا" at bounding box center [142, 303] width 162 height 24
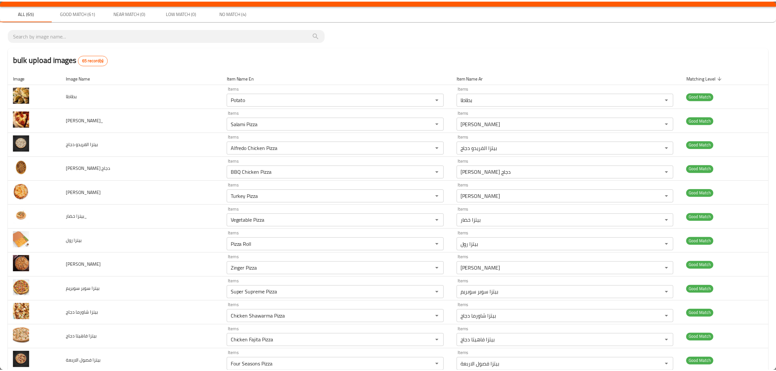
scroll to position [0, 0]
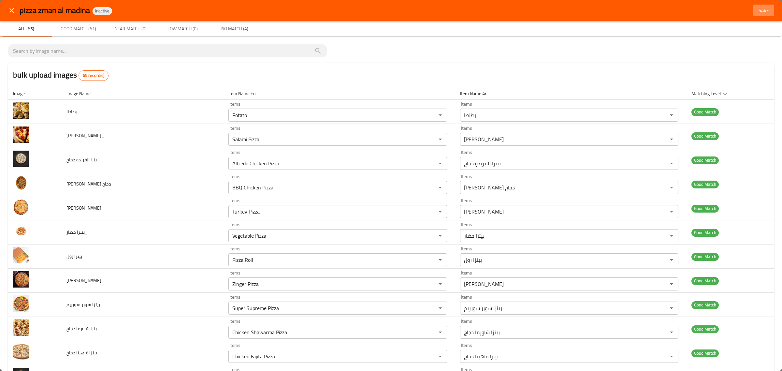
click at [756, 11] on span "Save" at bounding box center [764, 11] width 16 height 8
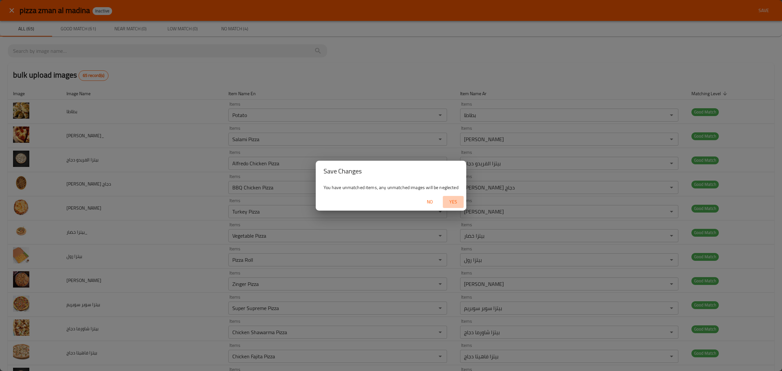
click at [449, 201] on span "Yes" at bounding box center [454, 202] width 16 height 8
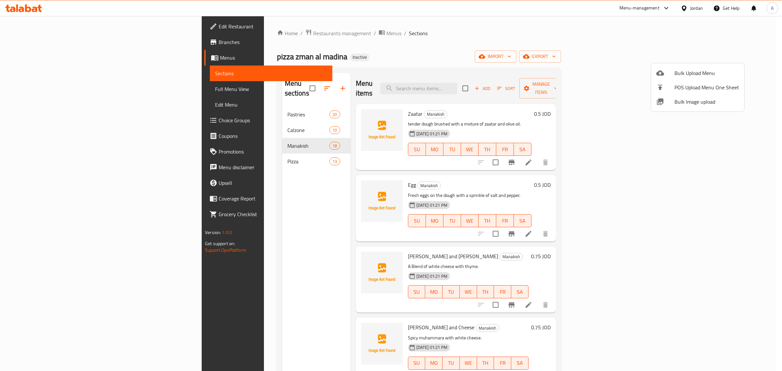
click at [230, 103] on div at bounding box center [391, 185] width 782 height 371
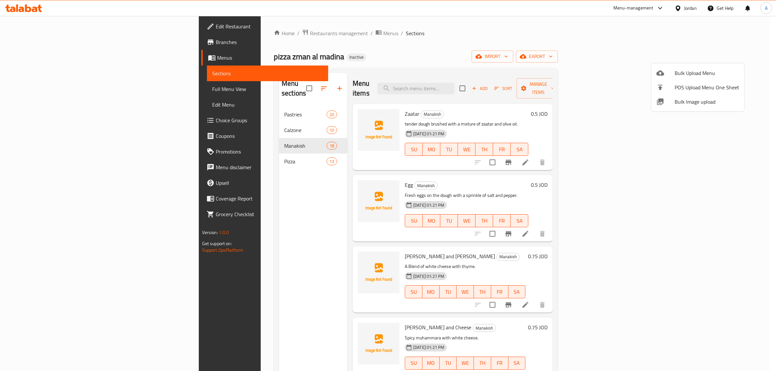
click at [284, 111] on span "Pastries" at bounding box center [305, 115] width 42 height 8
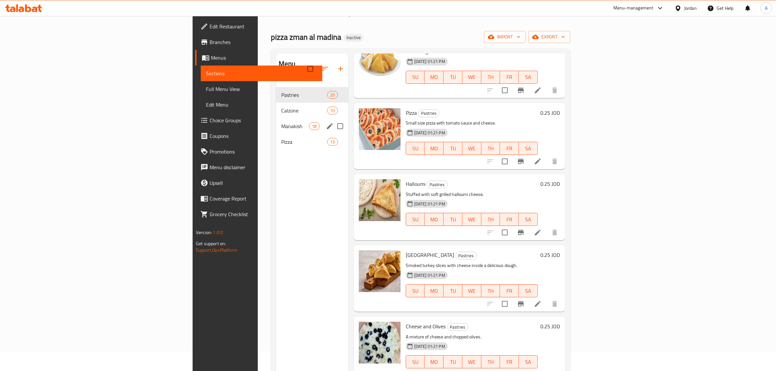
scroll to position [10, 0]
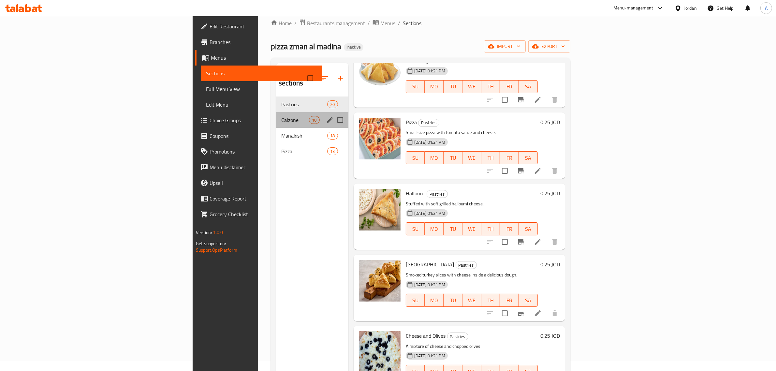
click at [276, 115] on div "Calzone 10" at bounding box center [312, 120] width 72 height 16
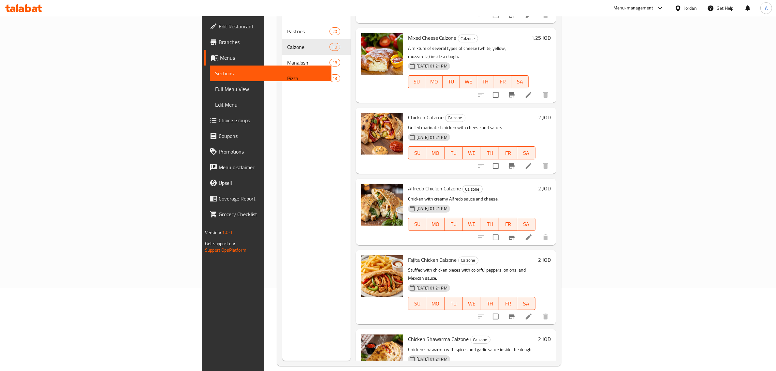
scroll to position [92, 0]
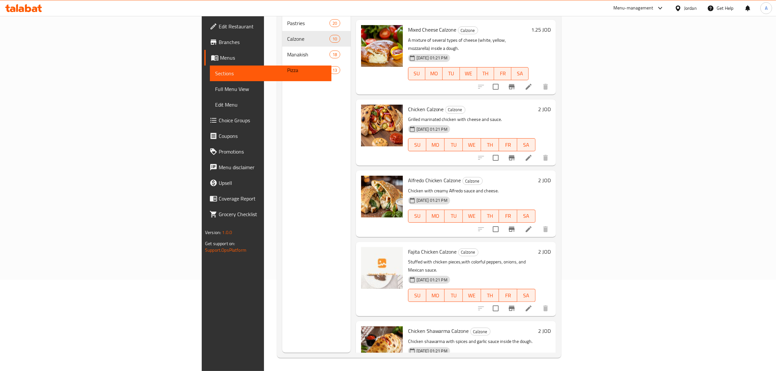
click at [484, 187] on p "Chicken with creamy Alfredo sauce and cheese." at bounding box center [471, 191] width 127 height 8
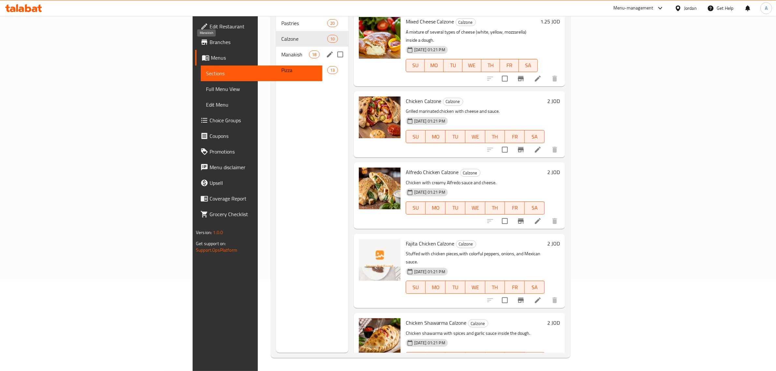
click at [281, 51] on span "Manakish" at bounding box center [295, 55] width 28 height 8
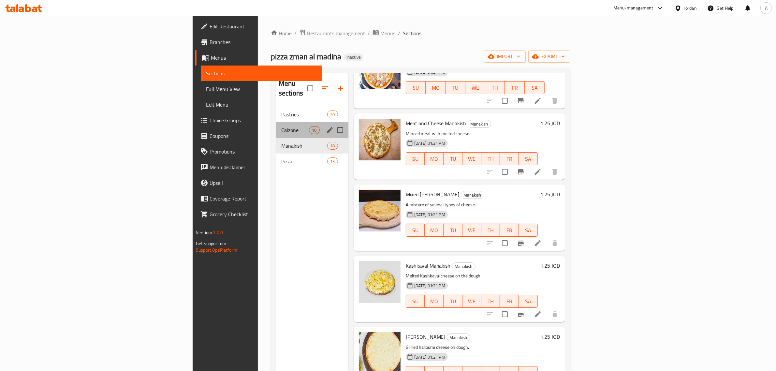
click at [276, 127] on div "Calzone 10" at bounding box center [312, 130] width 72 height 16
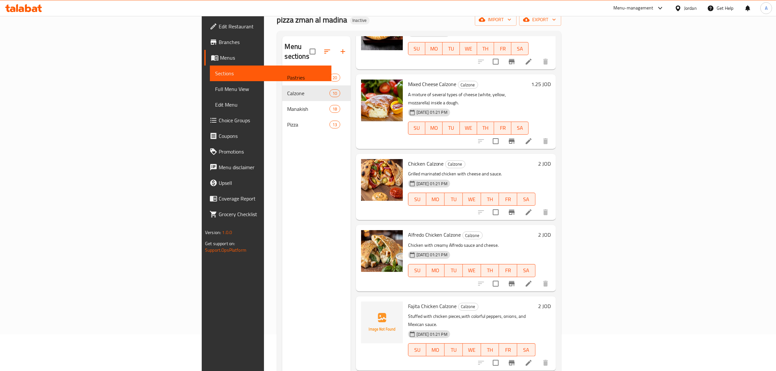
scroll to position [92, 0]
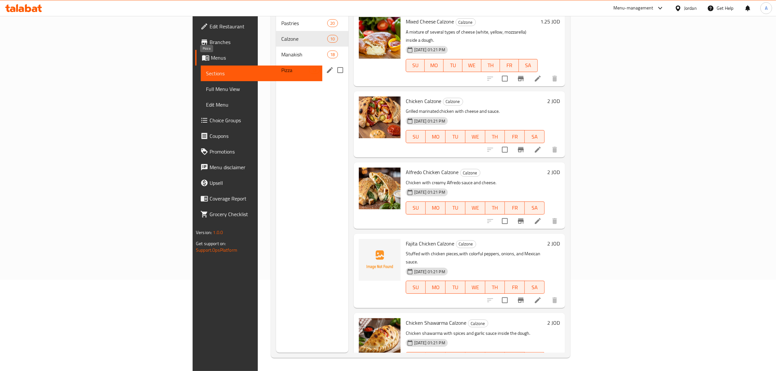
click at [281, 66] on span "Pizza" at bounding box center [295, 70] width 28 height 8
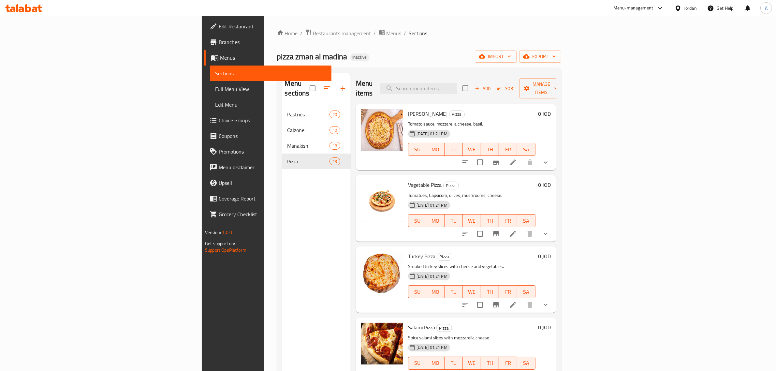
click at [398, 50] on div "Home / Restaurants management / Menus / Sections pizza zman al madina Inactive …" at bounding box center [419, 239] width 284 height 420
click at [556, 55] on span "export" at bounding box center [541, 56] width 32 height 8
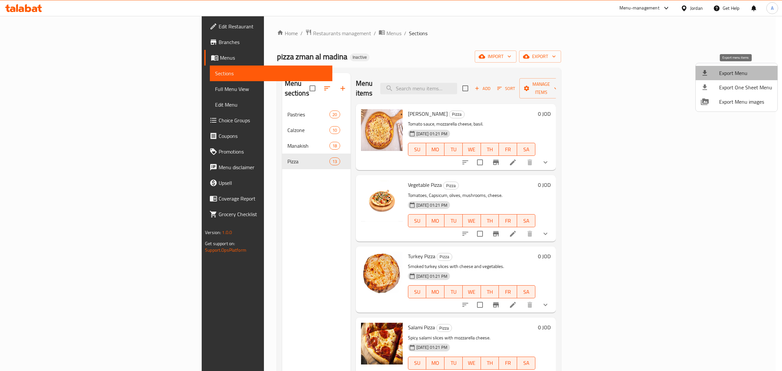
click at [748, 69] on span "Export Menu" at bounding box center [746, 73] width 53 height 8
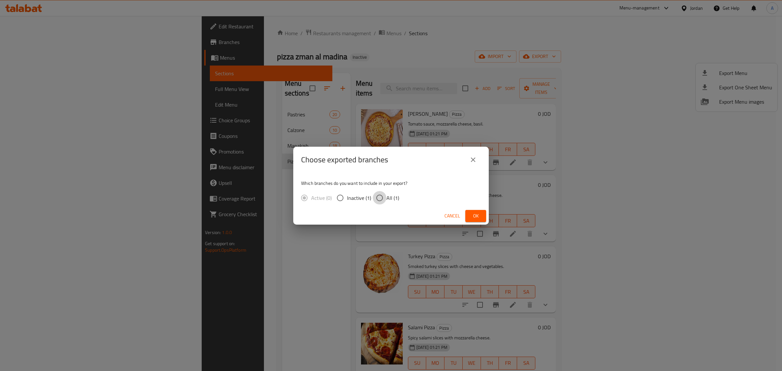
drag, startPoint x: 383, startPoint y: 194, endPoint x: 427, endPoint y: 208, distance: 46.2
click at [383, 194] on input "All (1)" at bounding box center [380, 198] width 14 height 14
radio input "true"
click at [481, 216] on span "Ok" at bounding box center [476, 216] width 10 height 8
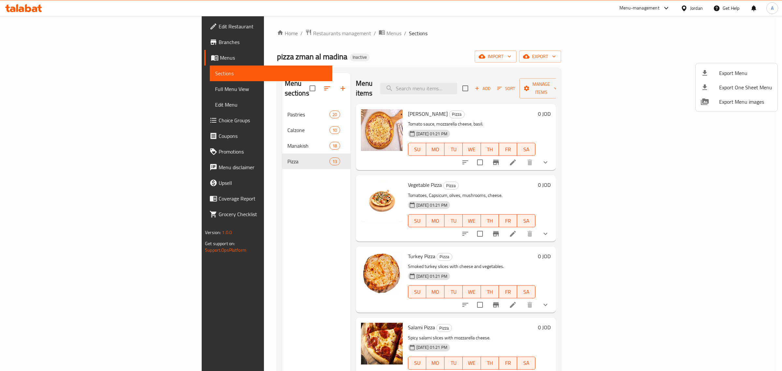
click at [408, 28] on div at bounding box center [391, 185] width 782 height 371
